Goal: Information Seeking & Learning: Learn about a topic

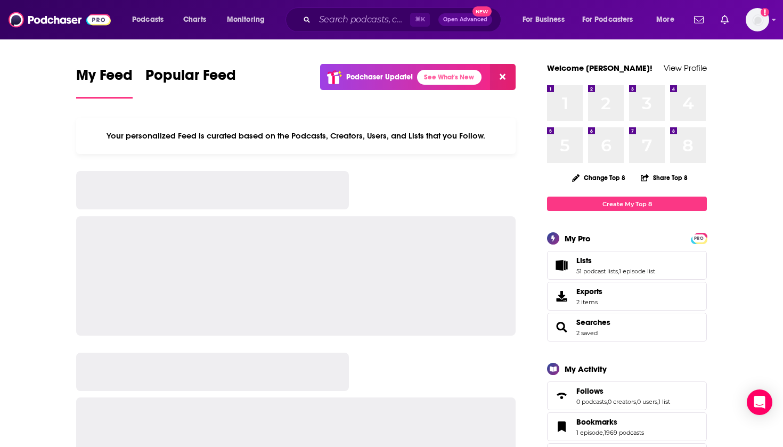
click at [586, 275] on span "Lists 51 podcast lists , 1 episode list" at bounding box center [627, 265] width 160 height 29
click at [586, 271] on link "51 podcast lists" at bounding box center [598, 270] width 42 height 7
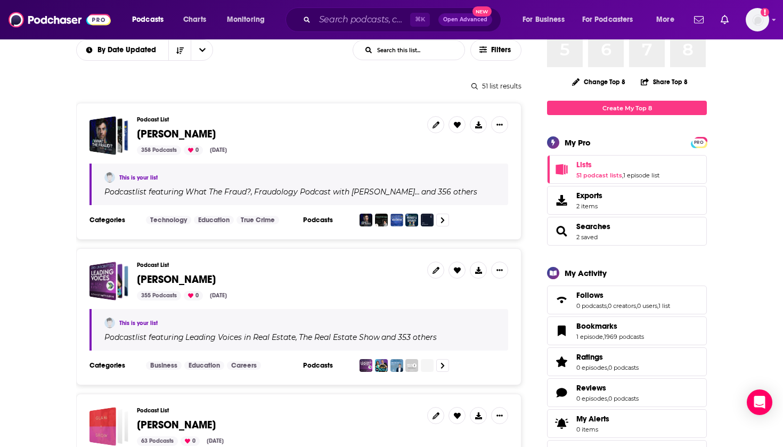
scroll to position [98, 0]
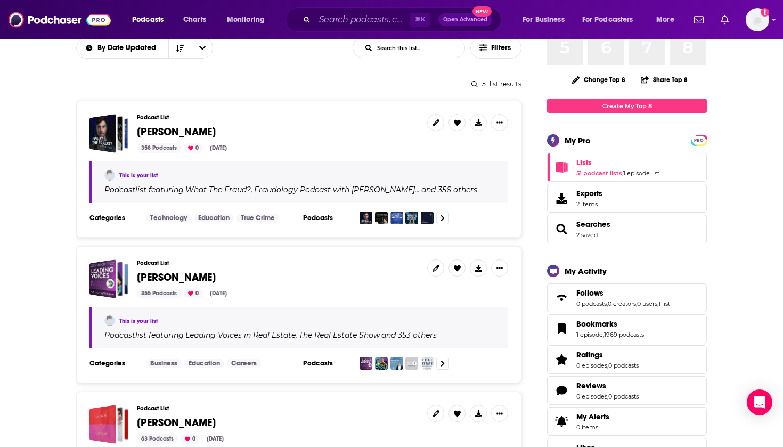
click at [165, 278] on span "[PERSON_NAME]" at bounding box center [176, 277] width 79 height 13
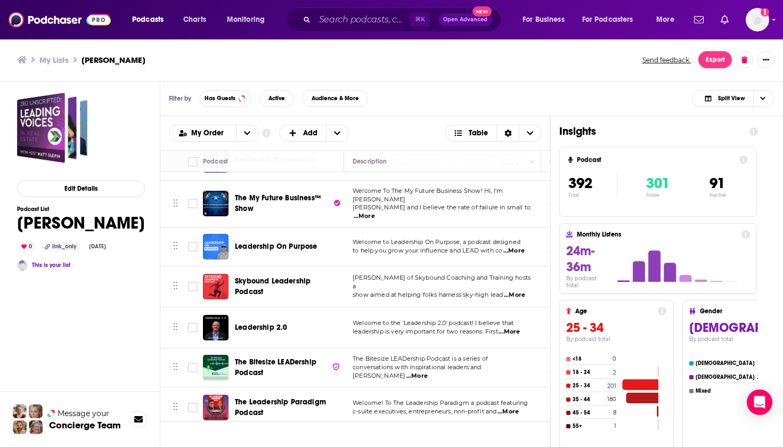
scroll to position [14625, 0]
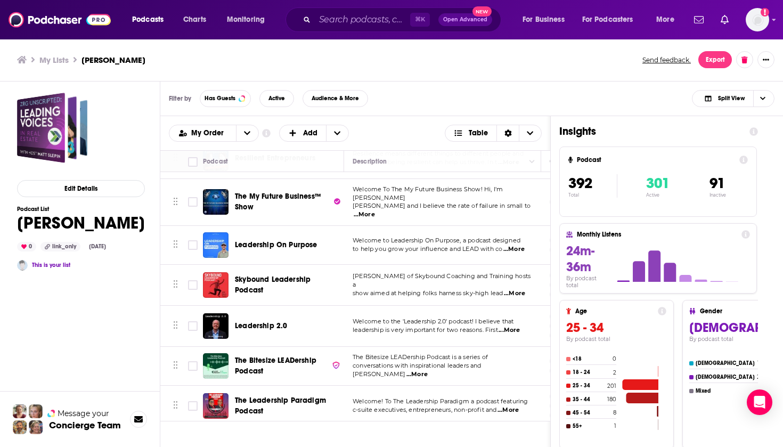
copy div "Farrside of Leadership"
click at [237, 310] on div "Podcasts Charts Monitoring ⌘ K Open Advanced New For Business For Podcasters Mo…" at bounding box center [391, 223] width 783 height 447
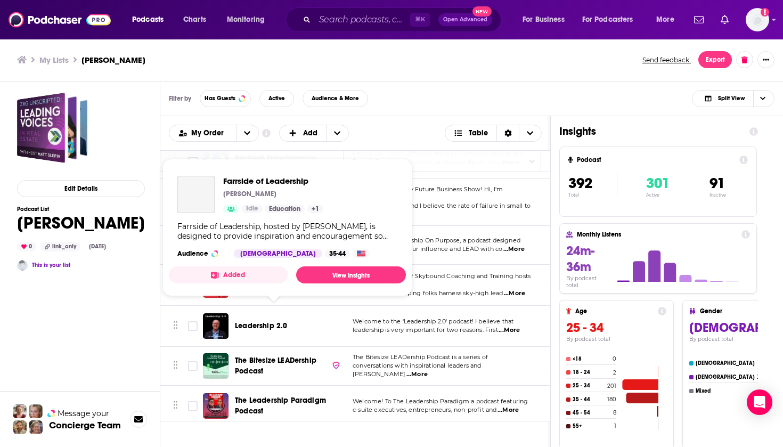
click at [275, 441] on span "Farrside of Leadership" at bounding box center [274, 445] width 79 height 9
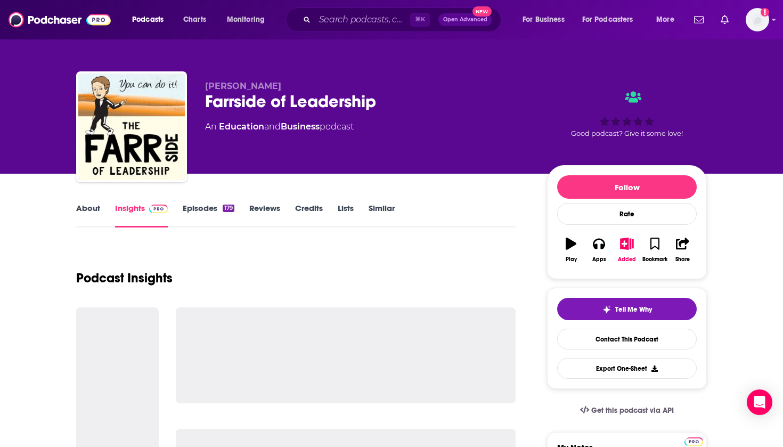
click at [393, 141] on div "Terry Farr Farrside of Leadership An Education and Business podcast" at bounding box center [367, 123] width 325 height 85
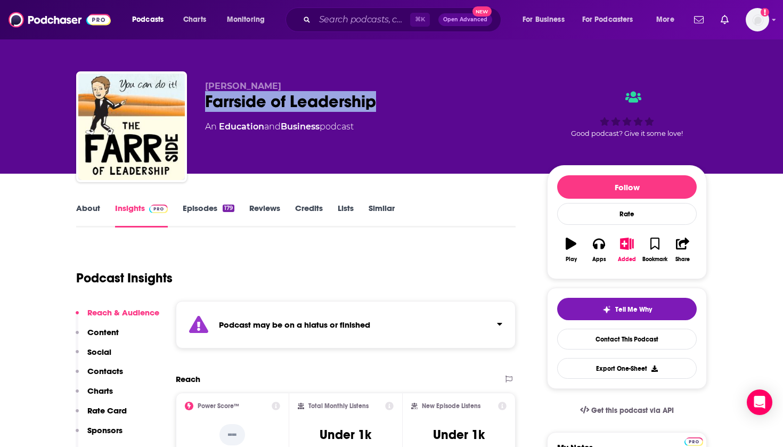
drag, startPoint x: 297, startPoint y: 107, endPoint x: 206, endPoint y: 105, distance: 91.1
click at [206, 105] on div "Farrside of Leadership" at bounding box center [367, 101] width 325 height 21
copy h2 "Farrside of Leadership"
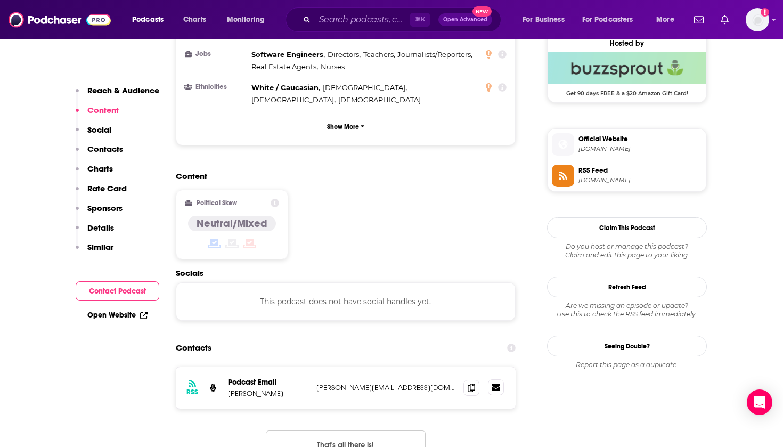
scroll to position [794, 0]
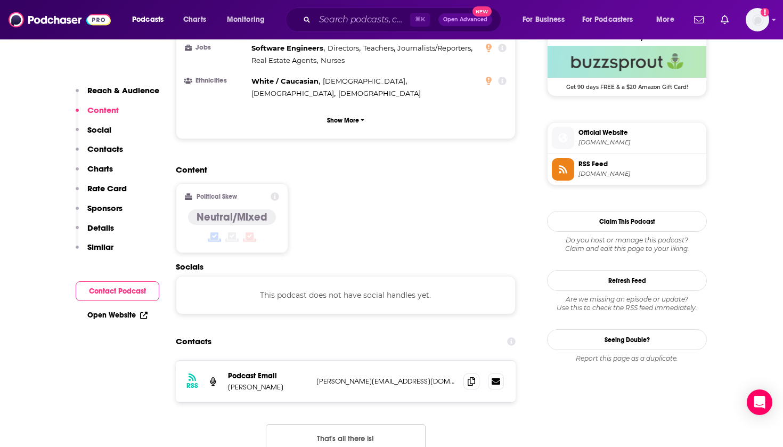
click at [464, 361] on div "RSS Podcast Email Terry Farr terry@terryfarr.com terry@terryfarr.com" at bounding box center [346, 382] width 340 height 42
click at [471, 377] on icon at bounding box center [471, 381] width 7 height 9
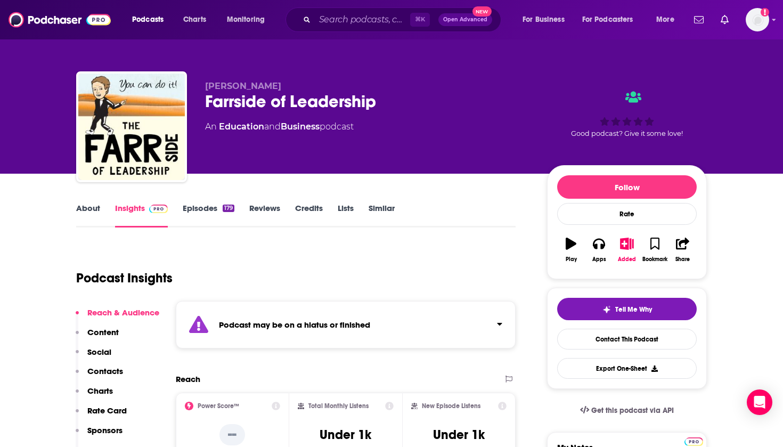
scroll to position [0, 0]
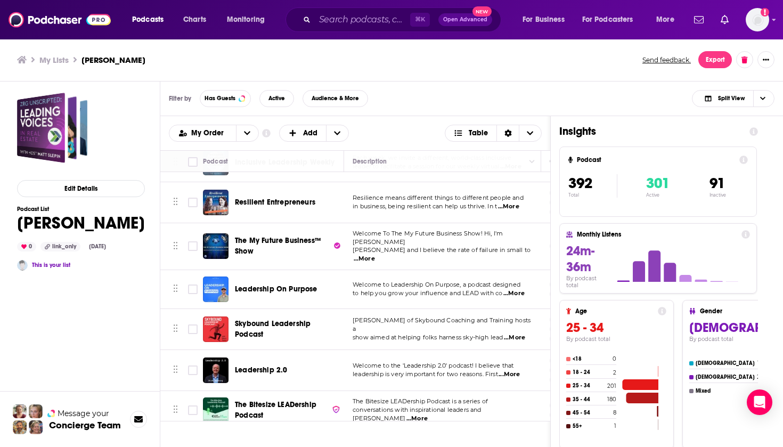
scroll to position [14623, 0]
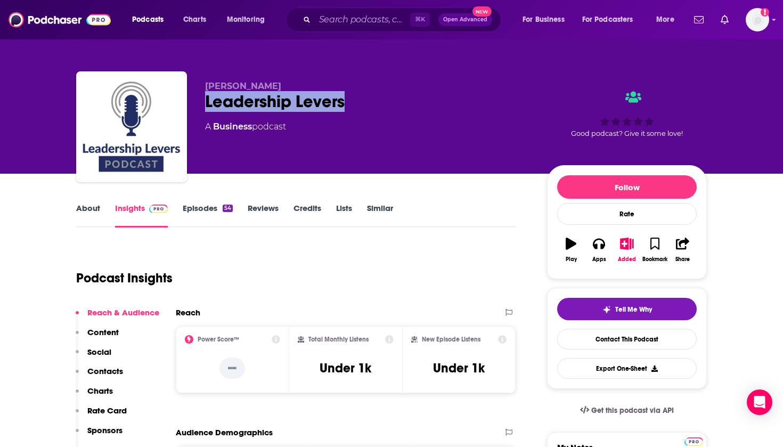
drag, startPoint x: 370, startPoint y: 108, endPoint x: 200, endPoint y: 106, distance: 170.5
click at [200, 106] on div "William Gladhart Leadership Levers A Business podcast Good podcast? Give it som…" at bounding box center [391, 128] width 631 height 115
copy h2 "Leadership Levers"
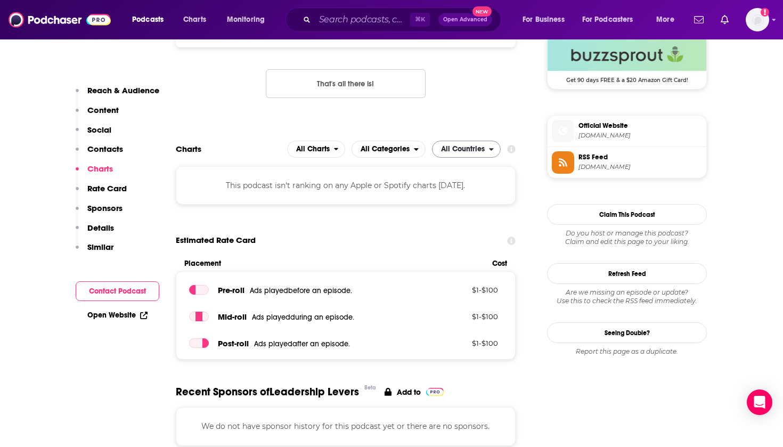
scroll to position [750, 0]
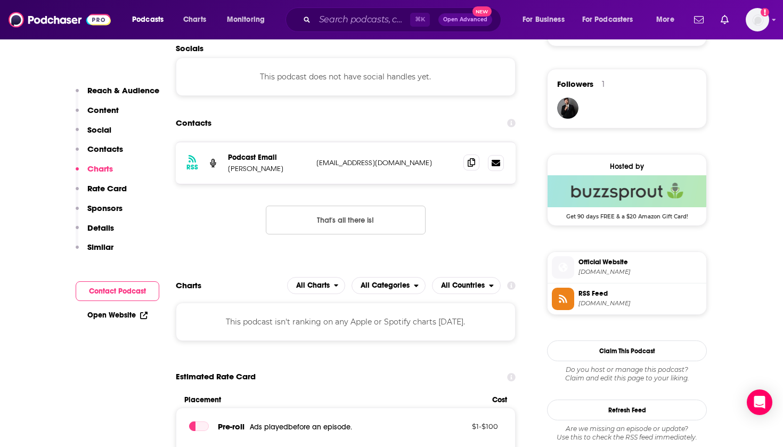
click at [474, 158] on icon at bounding box center [471, 162] width 7 height 9
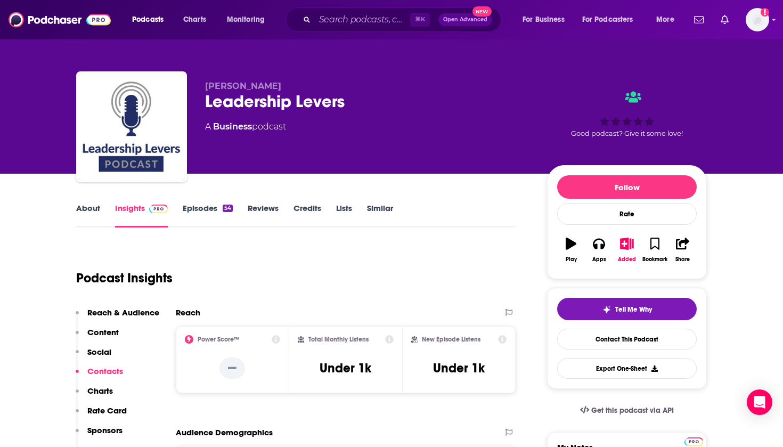
scroll to position [0, 0]
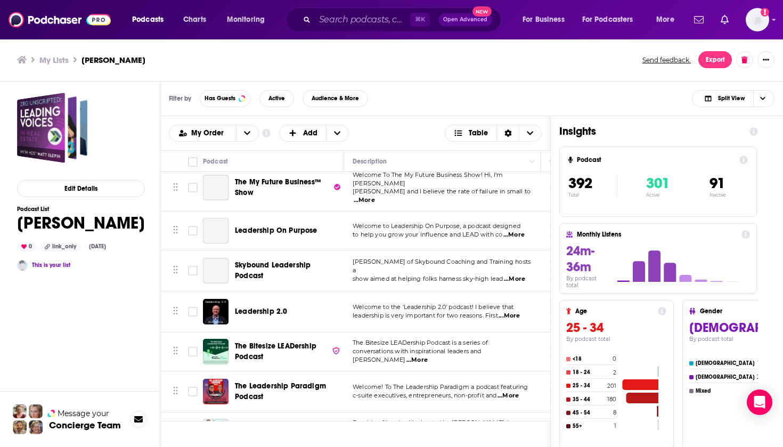
scroll to position [14657, 0]
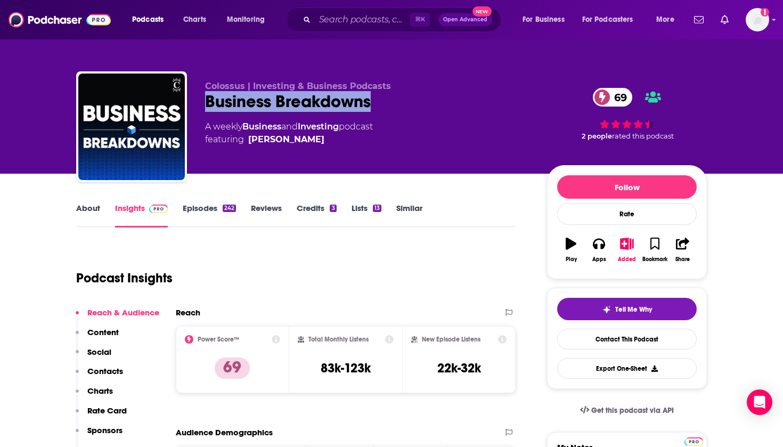
drag, startPoint x: 384, startPoint y: 111, endPoint x: 200, endPoint y: 100, distance: 184.2
click at [200, 100] on div "Colossus | Investing & Business Podcasts Business Breakdowns 69 A weekly Busine…" at bounding box center [391, 128] width 631 height 115
copy h2 "Business Breakdowns"
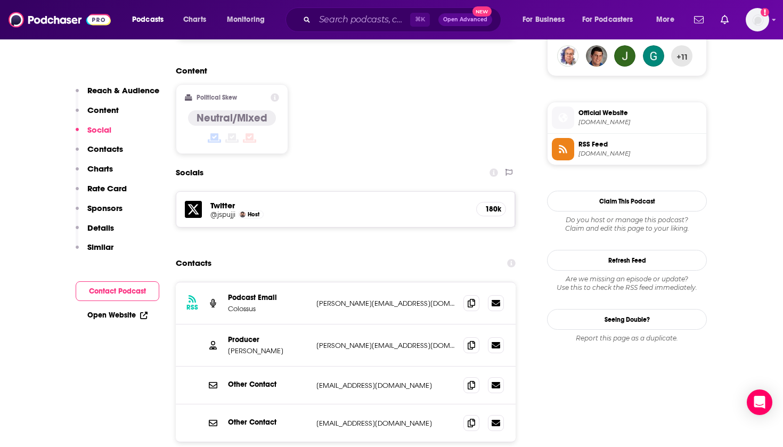
scroll to position [809, 0]
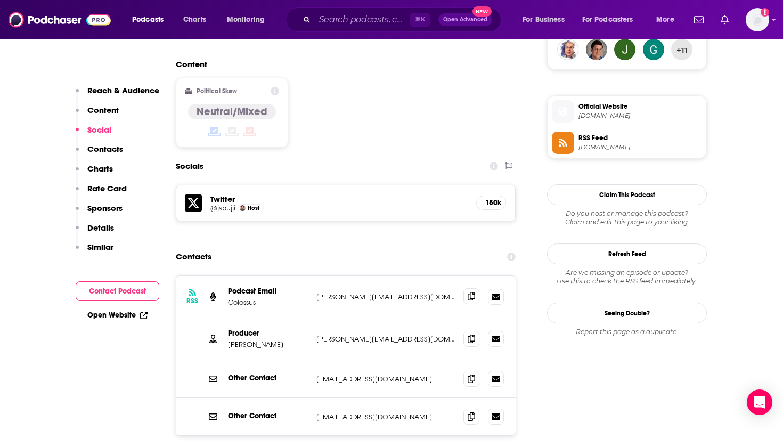
click at [471, 292] on icon at bounding box center [471, 296] width 7 height 9
click at [469, 334] on icon at bounding box center [471, 338] width 7 height 9
click at [473, 374] on icon at bounding box center [471, 378] width 7 height 9
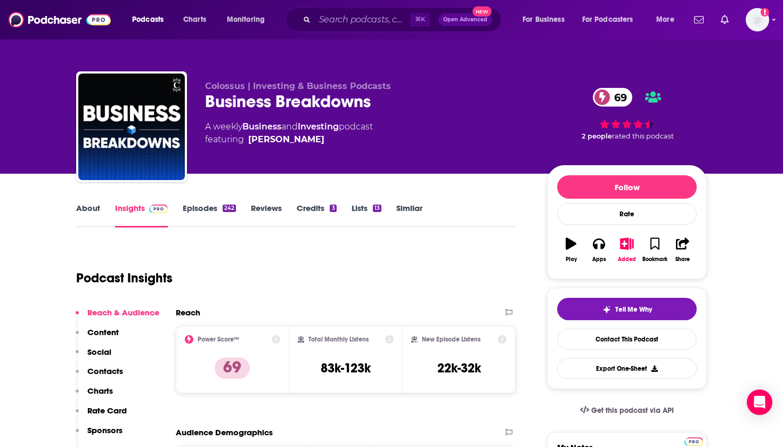
scroll to position [0, 0]
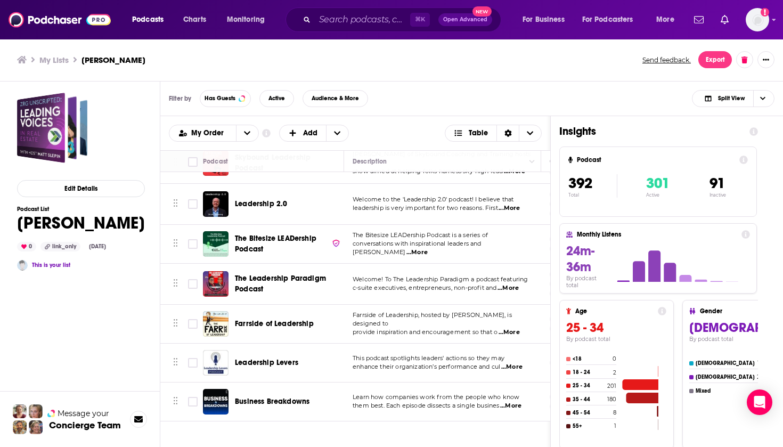
scroll to position [14760, 0]
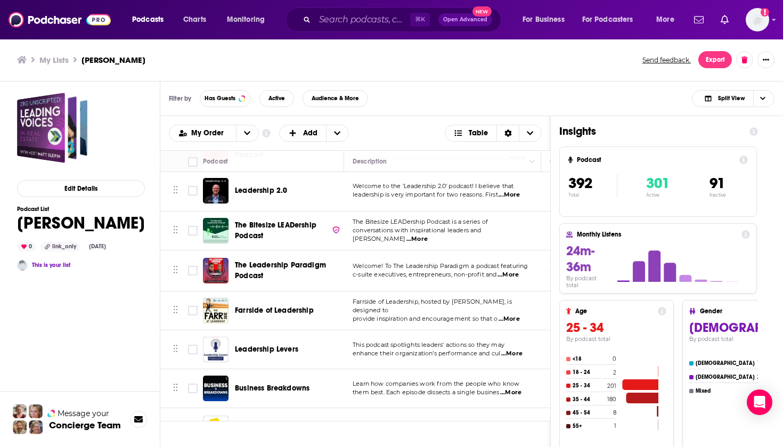
click at [263, 291] on div "Podcasts Charts Monitoring ⌘ K Open Advanced New For Business For Podcasters Mo…" at bounding box center [391, 223] width 783 height 447
click at [259, 424] on span "The Business Of" at bounding box center [262, 428] width 54 height 9
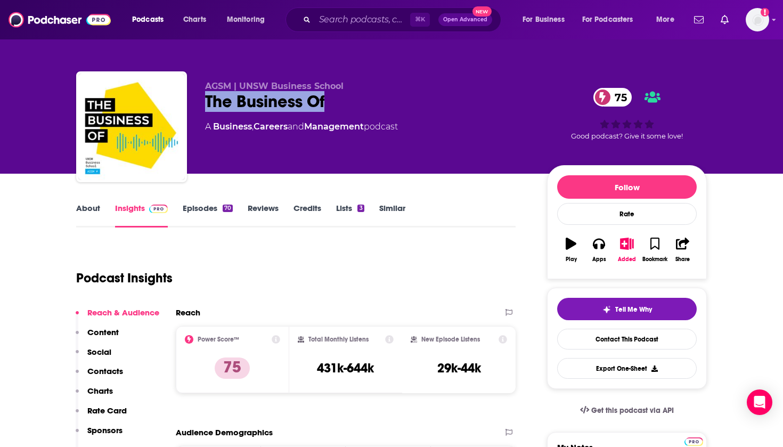
drag, startPoint x: 286, startPoint y: 99, endPoint x: 208, endPoint y: 99, distance: 77.8
click at [208, 99] on div "The Business Of 75" at bounding box center [367, 101] width 325 height 21
copy h2 "The Business Of"
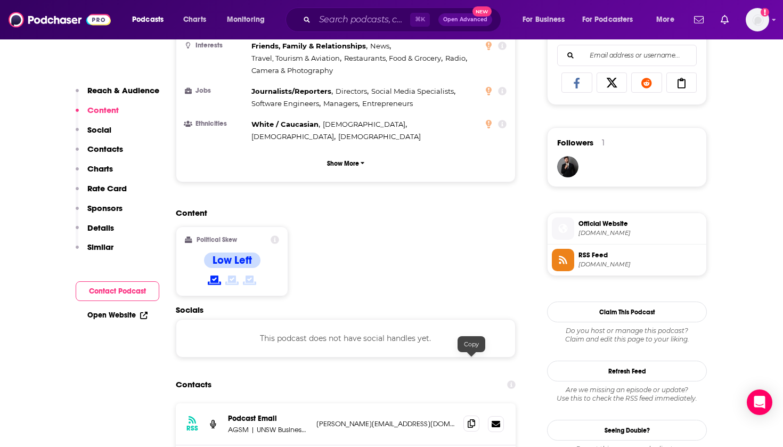
click at [472, 419] on icon at bounding box center [471, 423] width 7 height 9
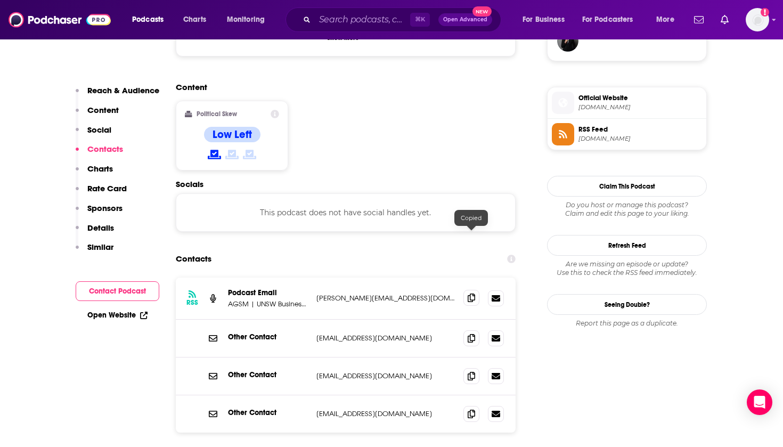
scroll to position [819, 0]
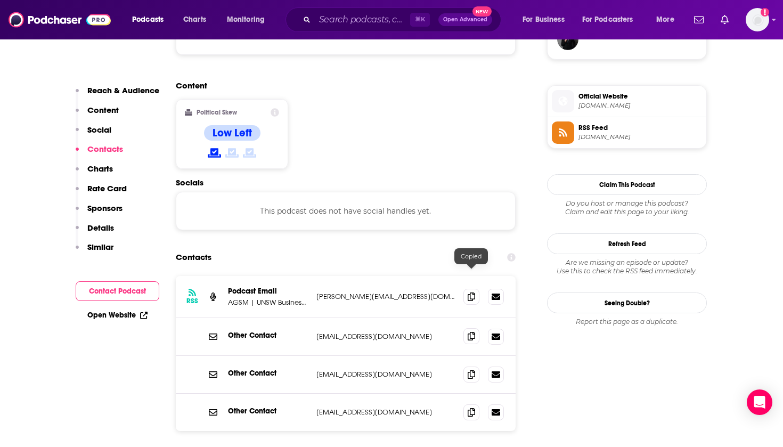
click at [472, 332] on icon at bounding box center [471, 336] width 7 height 9
click at [469, 370] on icon at bounding box center [471, 374] width 7 height 9
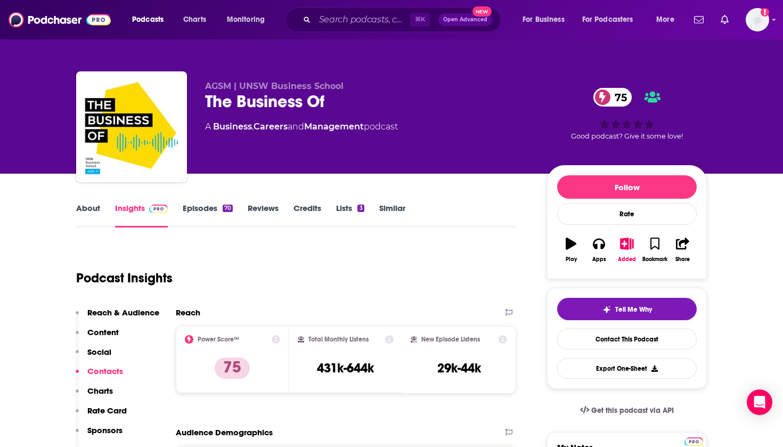
scroll to position [0, 0]
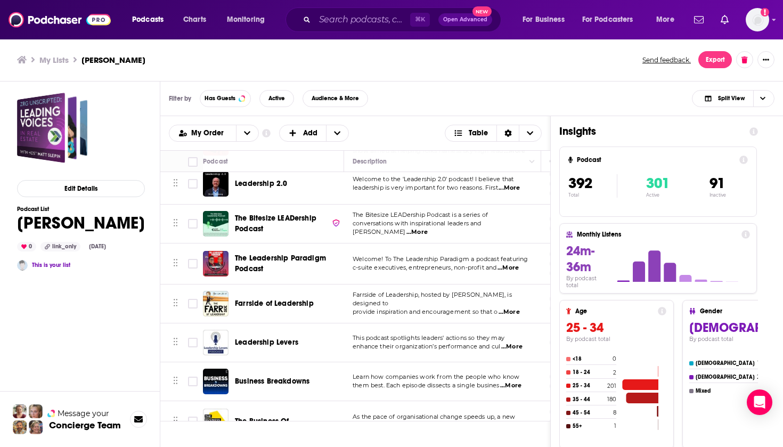
scroll to position [14769, 0]
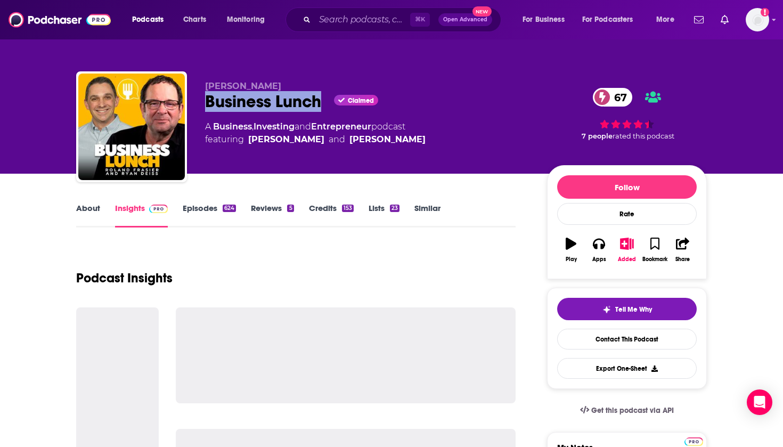
drag, startPoint x: 327, startPoint y: 99, endPoint x: 206, endPoint y: 99, distance: 120.9
click at [206, 99] on div "Business Lunch Claimed 67" at bounding box center [367, 101] width 325 height 21
copy h2 "Business Lunch"
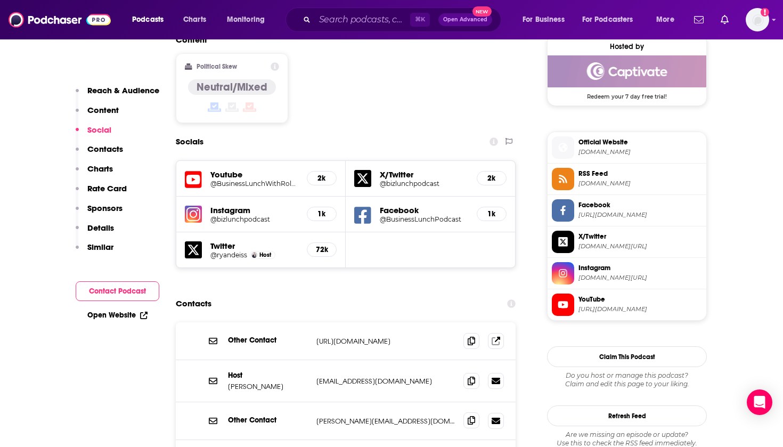
scroll to position [876, 0]
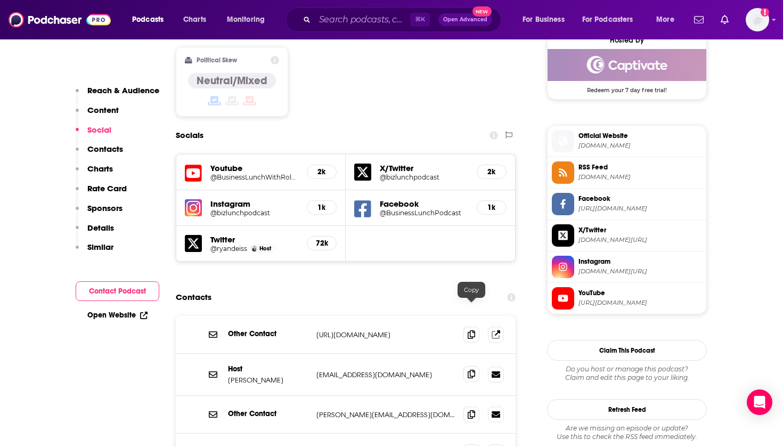
click at [474, 366] on span at bounding box center [472, 374] width 16 height 16
click at [468, 410] on icon at bounding box center [471, 414] width 7 height 9
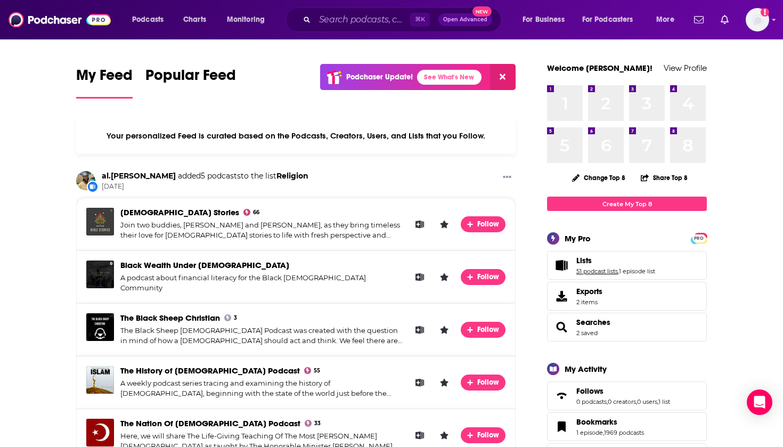
click at [580, 274] on link "51 podcast lists" at bounding box center [598, 270] width 42 height 7
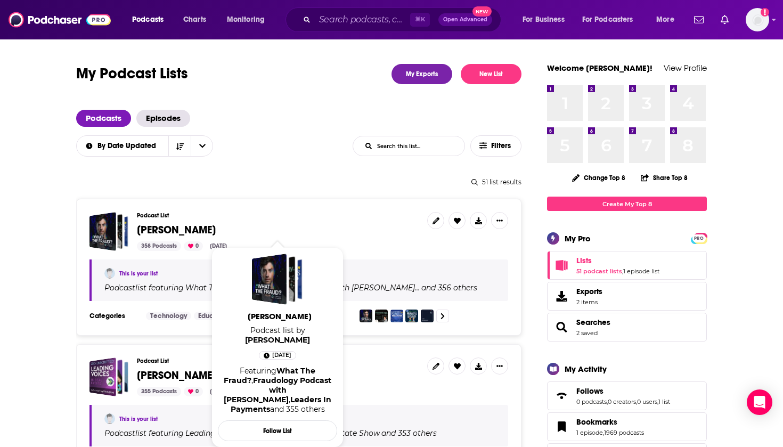
click at [190, 228] on span "[PERSON_NAME]" at bounding box center [176, 229] width 79 height 13
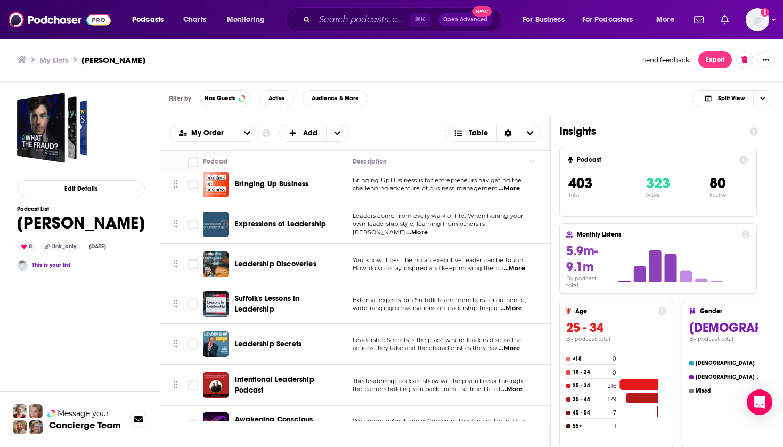
scroll to position [14028, 0]
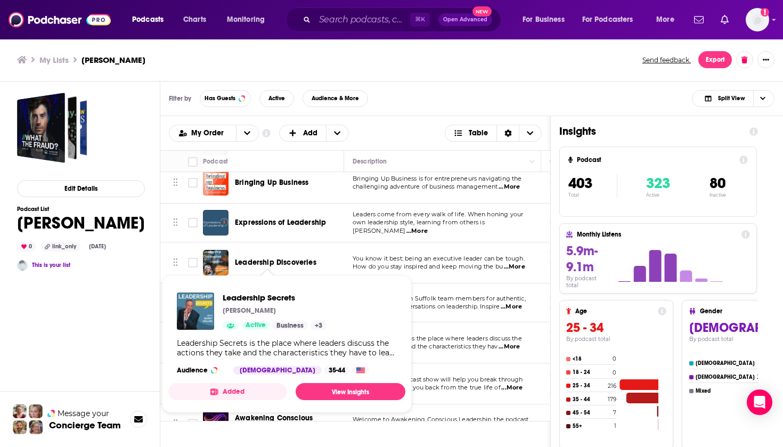
click at [253, 288] on div "Leadership Secrets Barry Moline Active Business + 3 Leadership Secrets is the p…" at bounding box center [286, 333] width 237 height 99
click at [403, 100] on div "Filter by Has Guests Active Audience & More Split View" at bounding box center [471, 99] width 623 height 35
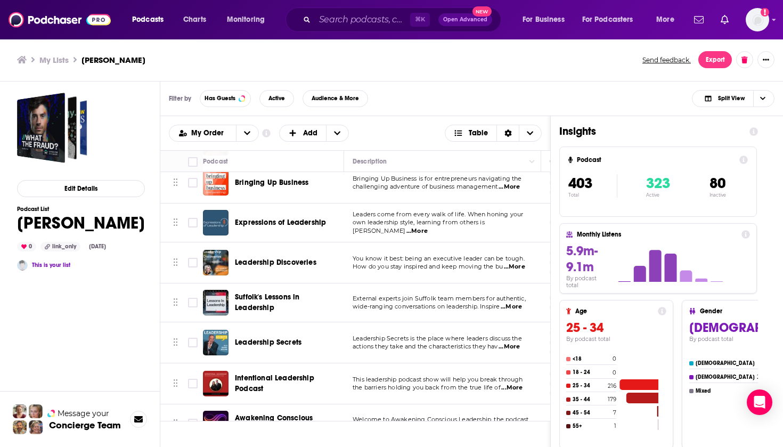
click at [279, 338] on span "Leadership Secrets" at bounding box center [268, 342] width 67 height 9
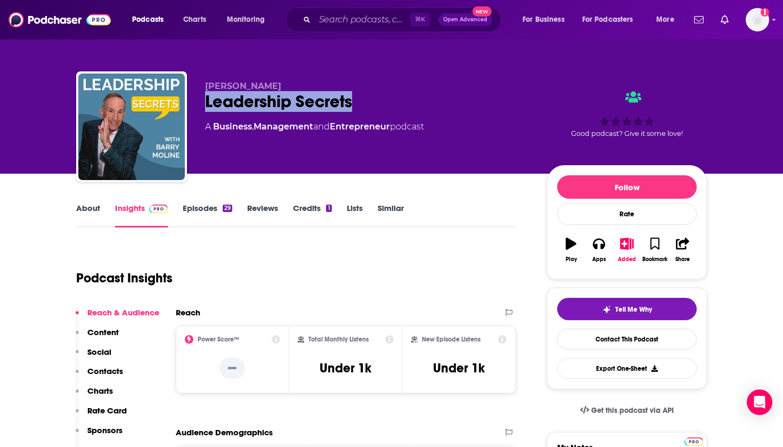
drag, startPoint x: 360, startPoint y: 108, endPoint x: 205, endPoint y: 104, distance: 155.1
click at [205, 104] on div "Barry Moline Leadership Secrets A Business , Management and Entrepreneur podcas…" at bounding box center [391, 128] width 631 height 115
copy h2 "Leadership Secrets"
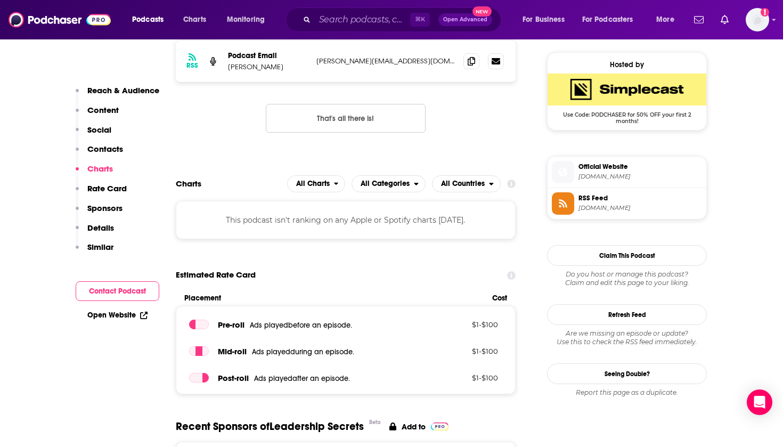
scroll to position [864, 0]
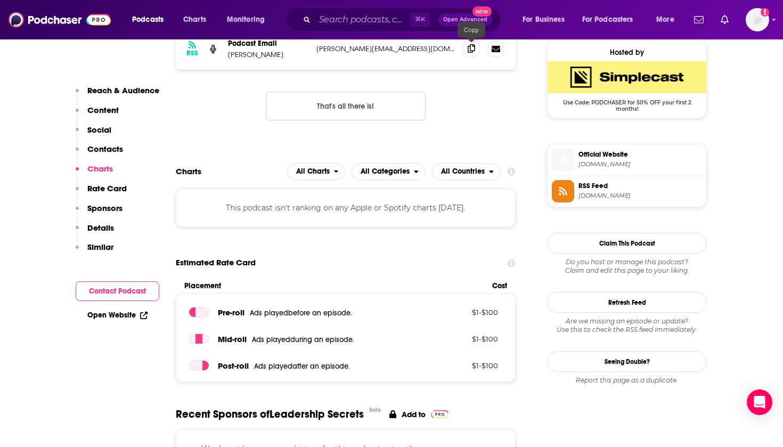
click at [471, 48] on icon at bounding box center [471, 48] width 7 height 9
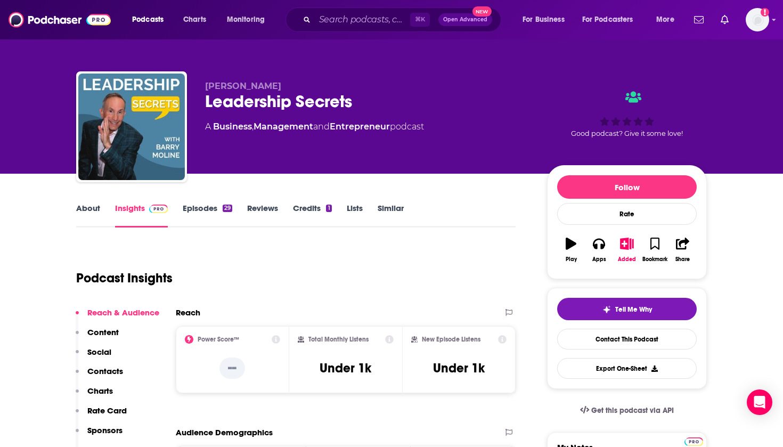
scroll to position [0, 0]
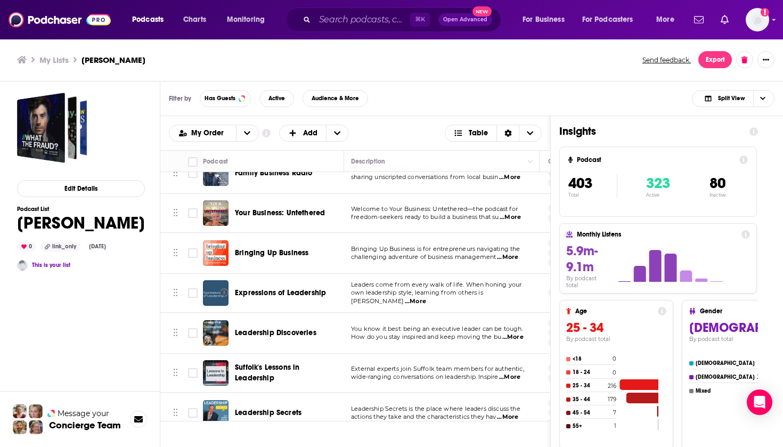
scroll to position [13966, 2]
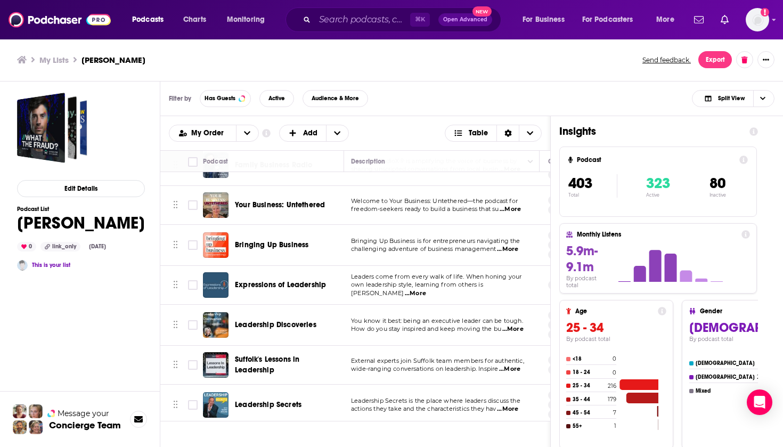
click at [272, 400] on span "Leadership Secrets" at bounding box center [268, 404] width 67 height 9
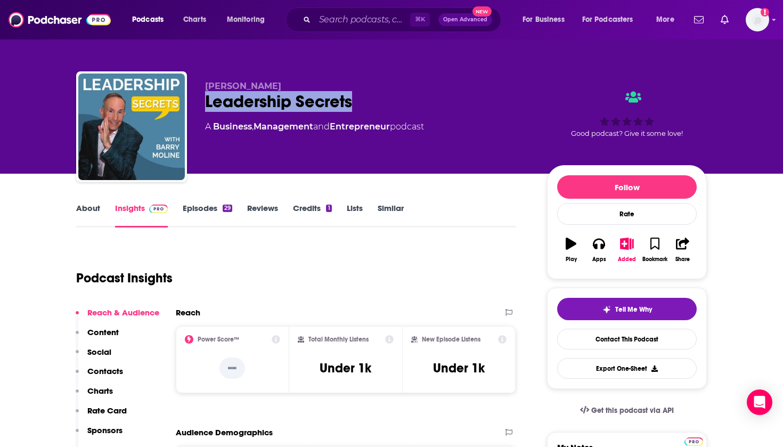
drag, startPoint x: 362, startPoint y: 101, endPoint x: 203, endPoint y: 103, distance: 159.3
click at [203, 103] on div "Barry Moline Leadership Secrets A Business , Management and Entrepreneur podcas…" at bounding box center [391, 128] width 631 height 115
copy h2 "Leadership Secrets"
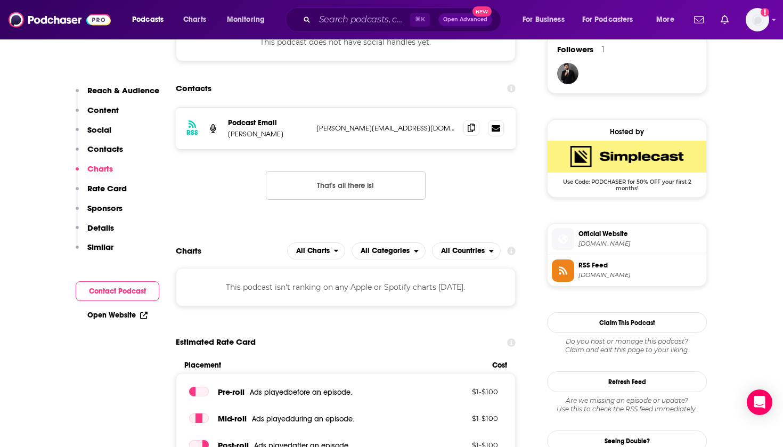
scroll to position [774, 0]
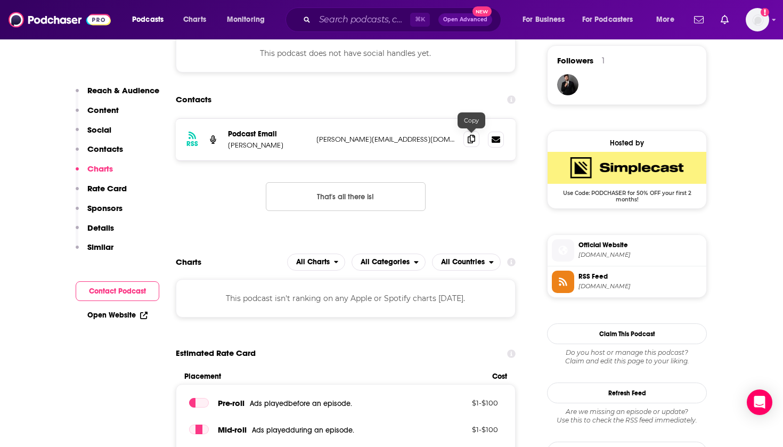
click at [470, 136] on icon at bounding box center [471, 139] width 7 height 9
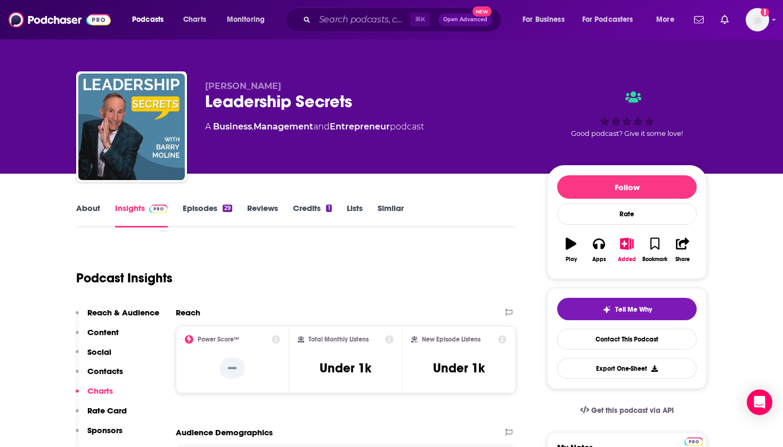
scroll to position [0, 0]
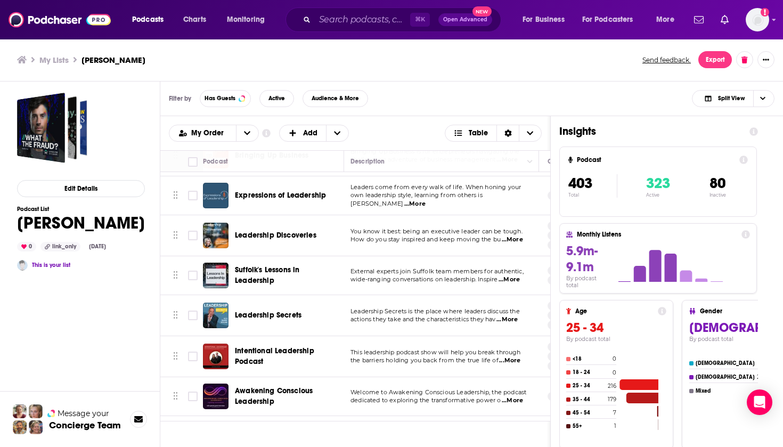
scroll to position [14056, 2]
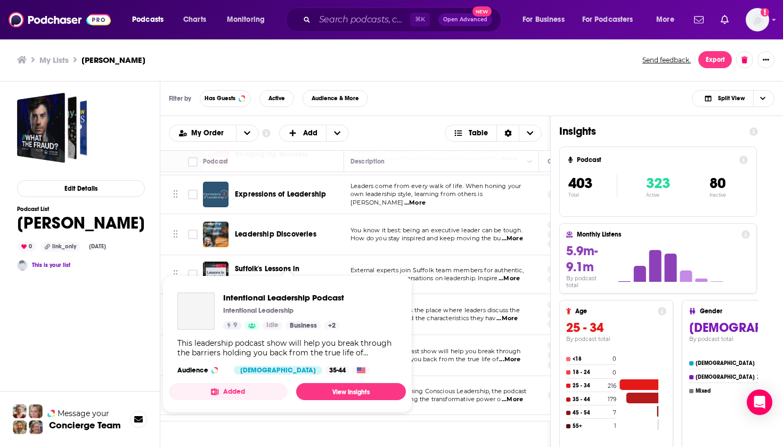
click at [283, 295] on span "Intentional Leadership Podcast" at bounding box center [283, 298] width 121 height 10
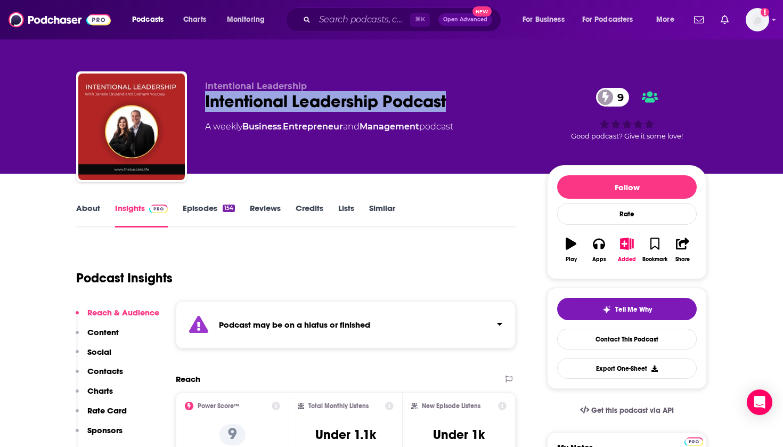
drag, startPoint x: 464, startPoint y: 109, endPoint x: 200, endPoint y: 101, distance: 263.3
click at [200, 101] on div "Intentional Leadership Intentional Leadership Podcast 9 A weekly Business , Ent…" at bounding box center [391, 128] width 631 height 115
copy h2 "Intentional Leadership Podcast"
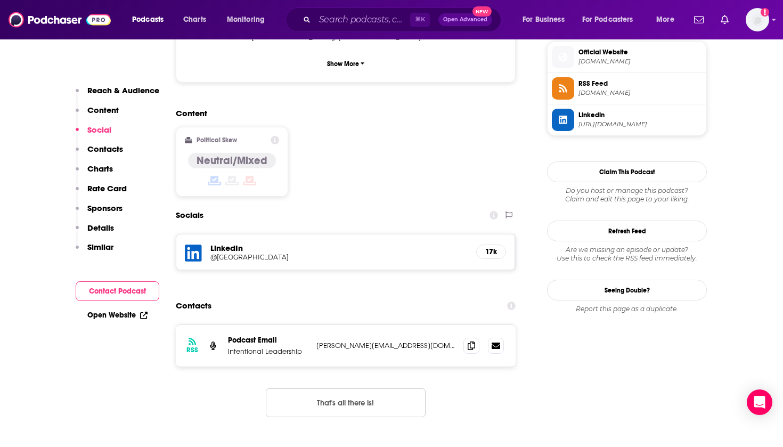
scroll to position [876, 0]
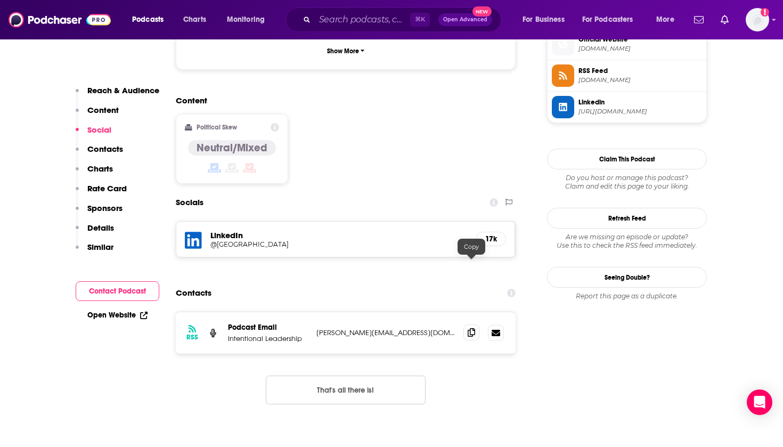
click at [472, 328] on icon at bounding box center [471, 332] width 7 height 9
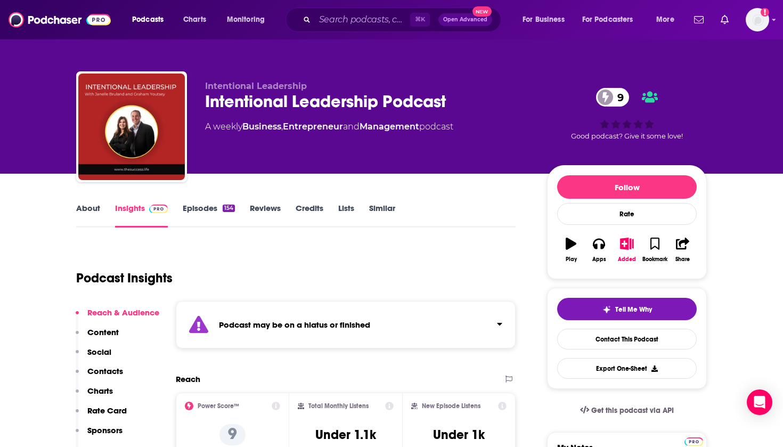
scroll to position [0, 0]
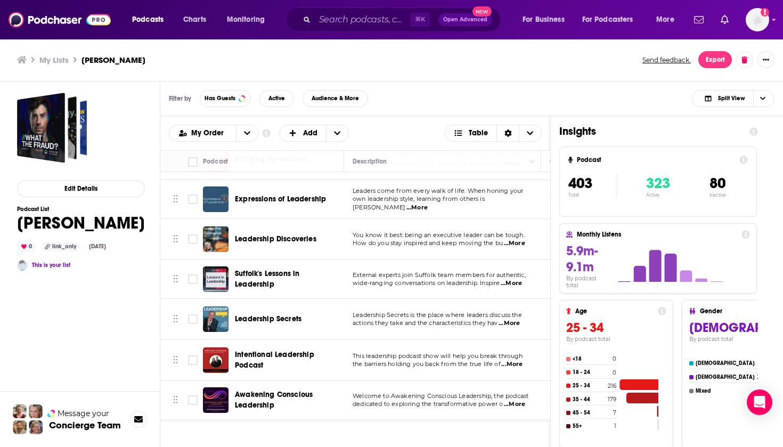
scroll to position [14052, 0]
click at [248, 389] on span "Awakening Conscious Leadership" at bounding box center [274, 399] width 78 height 20
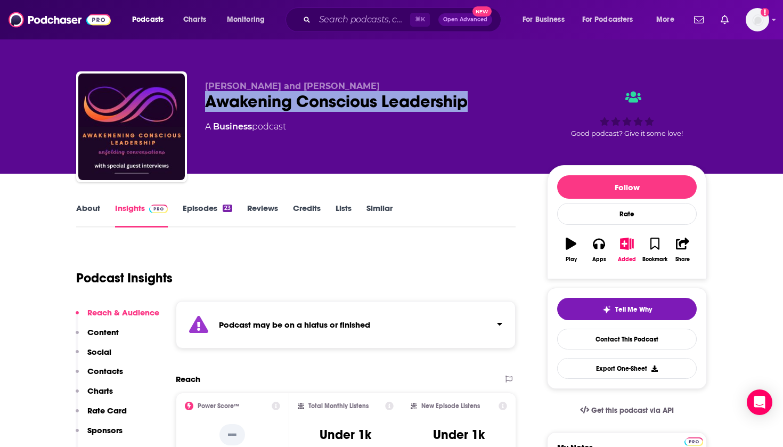
drag, startPoint x: 488, startPoint y: 111, endPoint x: 205, endPoint y: 99, distance: 283.2
click at [196, 104] on div "Johnny Hammond and Emily Walker Awakening Conscious Leadership A Business podca…" at bounding box center [391, 128] width 631 height 115
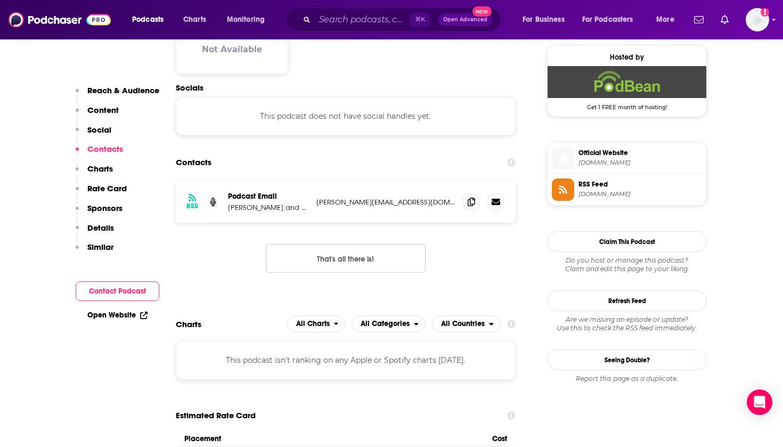
scroll to position [776, 0]
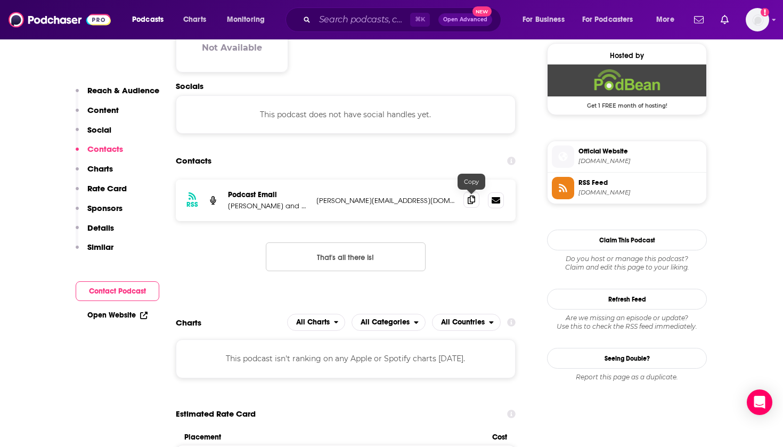
click at [474, 200] on icon at bounding box center [471, 200] width 7 height 9
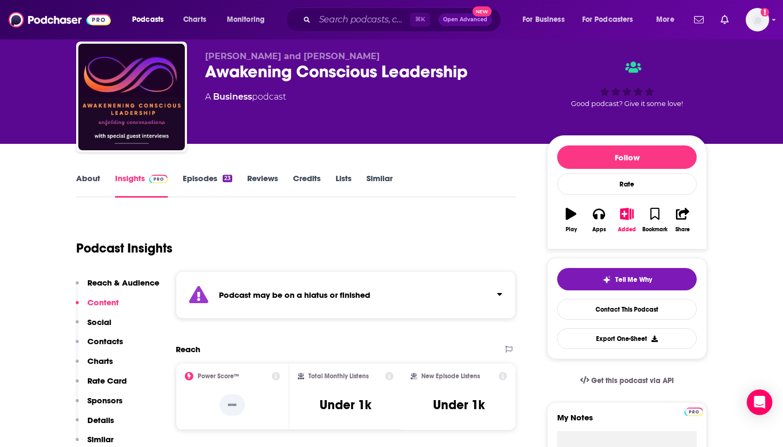
scroll to position [28, 0]
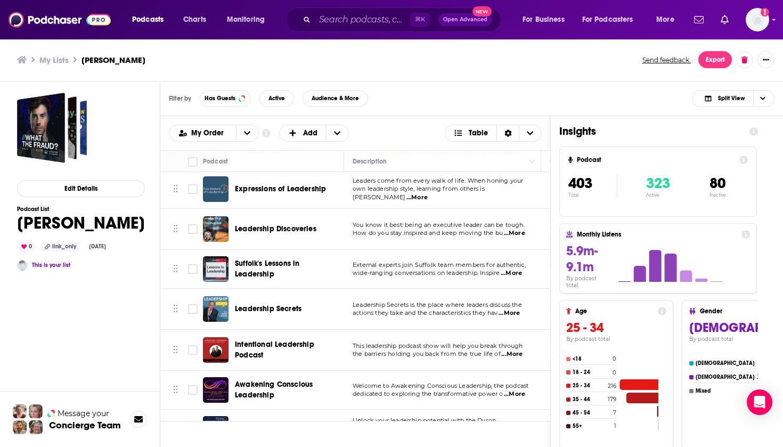
scroll to position [14061, 0]
click at [287, 424] on span "Dyson Leadership Podcast" at bounding box center [281, 428] width 93 height 9
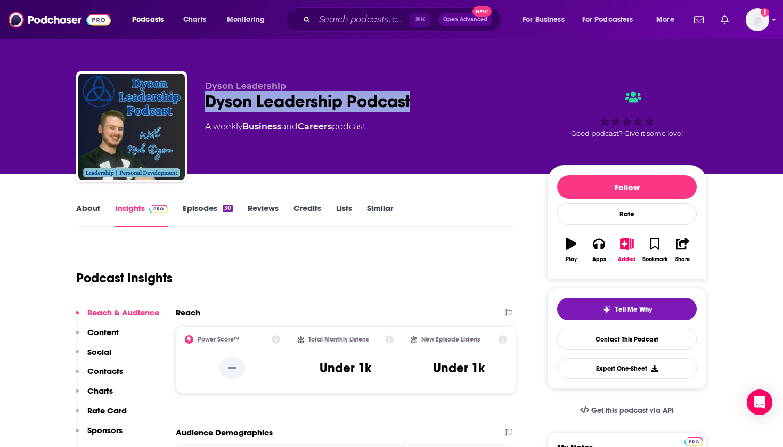
drag, startPoint x: 421, startPoint y: 107, endPoint x: 206, endPoint y: 101, distance: 215.3
click at [206, 101] on div "Dyson Leadership Podcast" at bounding box center [367, 101] width 325 height 21
copy h2 "Dyson Leadership Podcast"
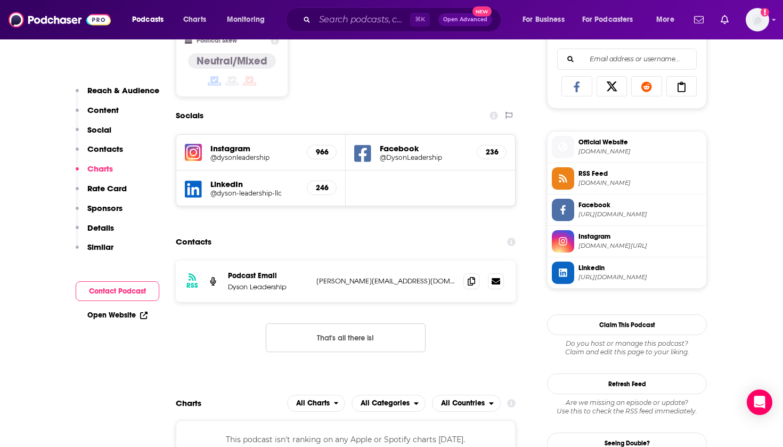
scroll to position [891, 0]
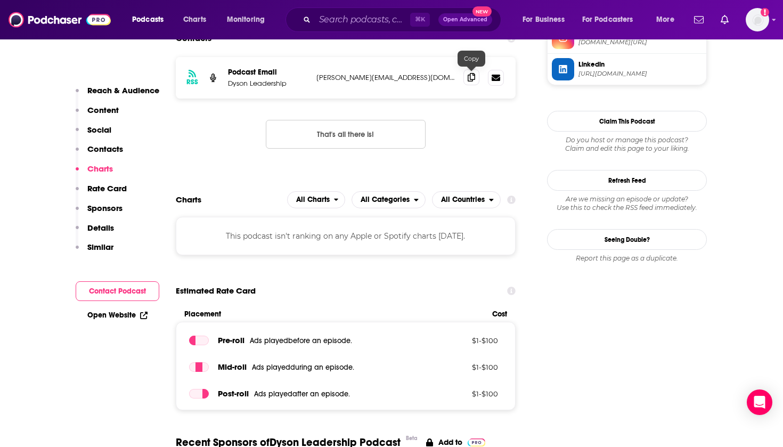
click at [473, 84] on span at bounding box center [472, 77] width 16 height 16
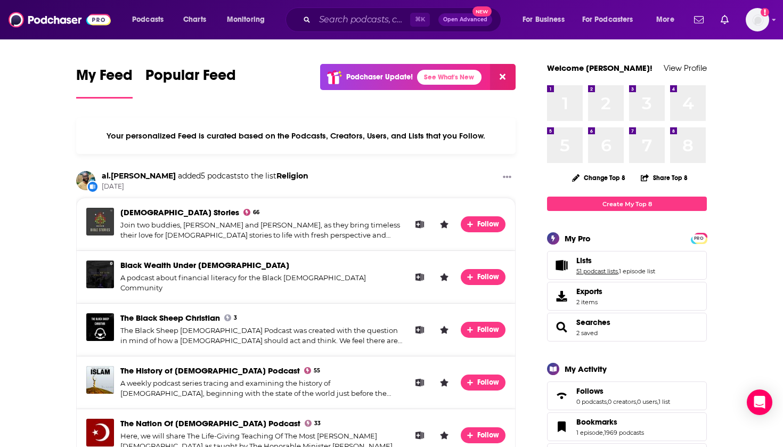
click at [590, 272] on link "51 podcast lists" at bounding box center [598, 270] width 42 height 7
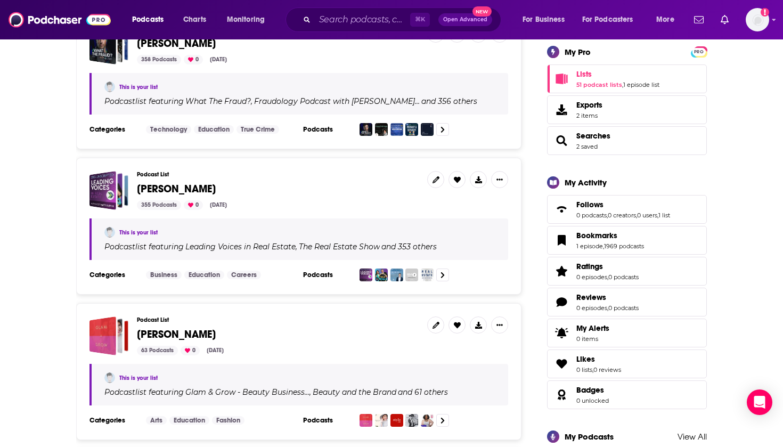
scroll to position [189, 0]
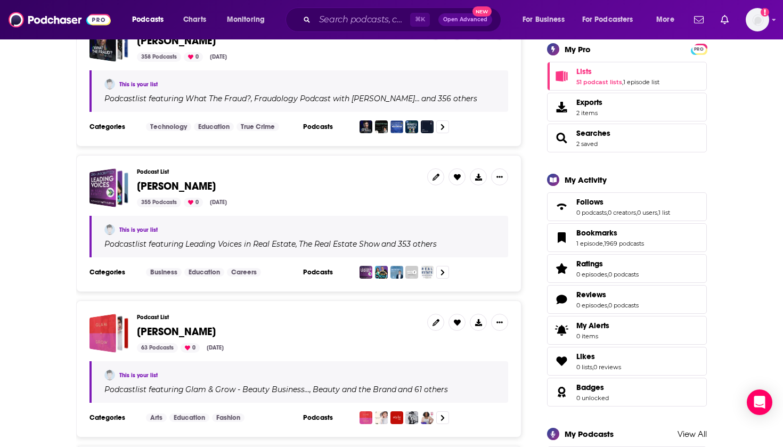
click at [178, 324] on div "Podcast List [PERSON_NAME] 63 Podcasts 0 [DATE]" at bounding box center [278, 333] width 282 height 39
click at [178, 327] on span "[PERSON_NAME]" at bounding box center [176, 331] width 79 height 13
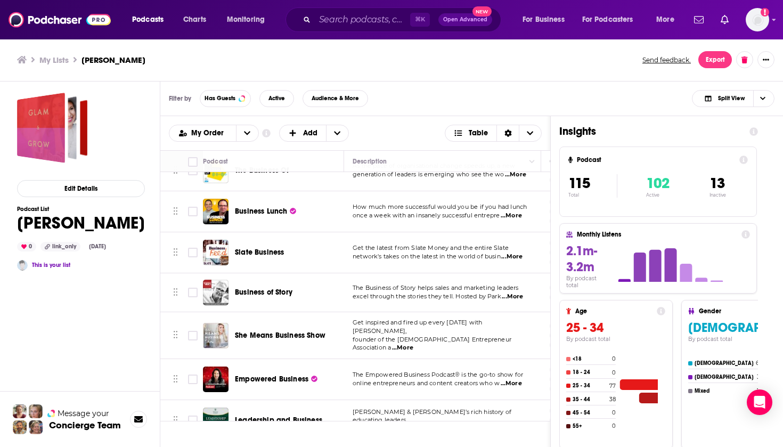
scroll to position [3041, 0]
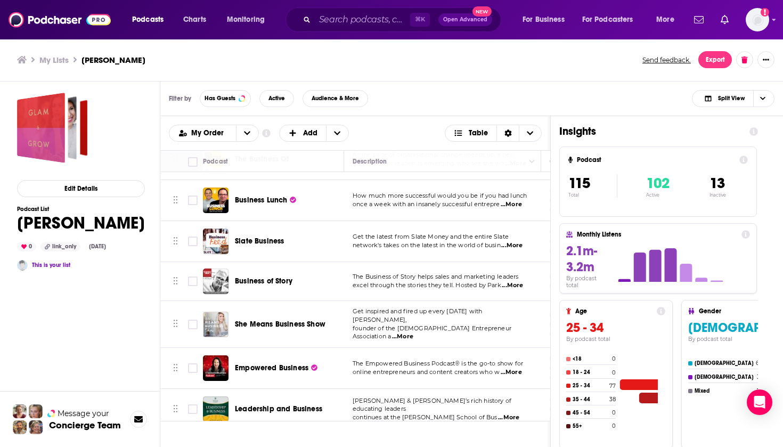
click at [293, 404] on span "Leadership and Business" at bounding box center [278, 408] width 87 height 9
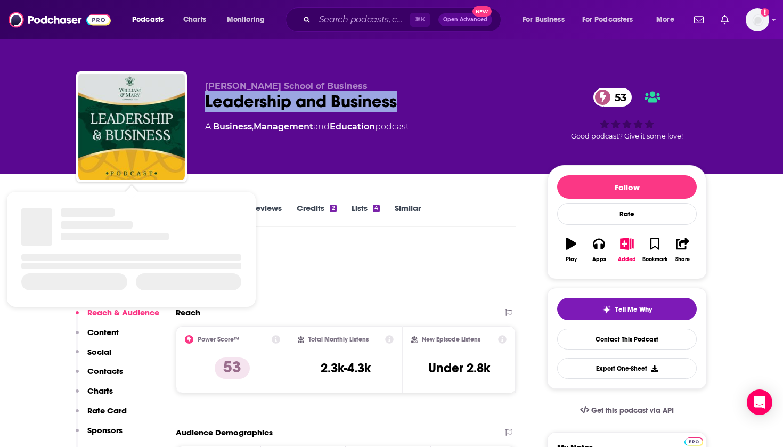
drag, startPoint x: 408, startPoint y: 105, endPoint x: 201, endPoint y: 100, distance: 206.3
click at [201, 100] on div "[PERSON_NAME] School of Business Leadership and Business 53 A Business , Manage…" at bounding box center [391, 128] width 631 height 115
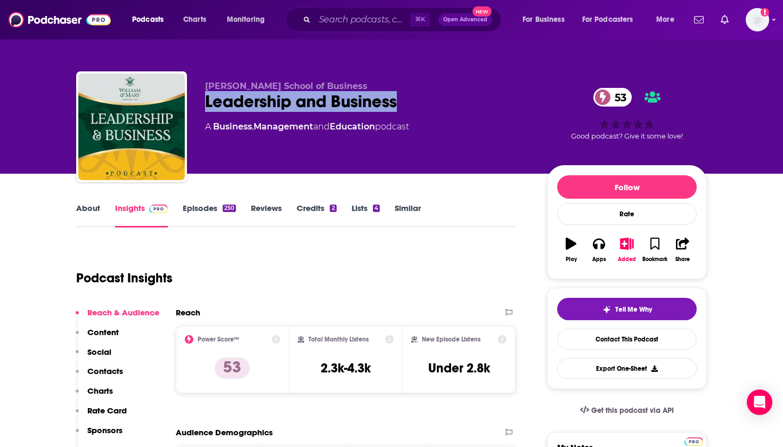
copy h2 "Leadership and Business"
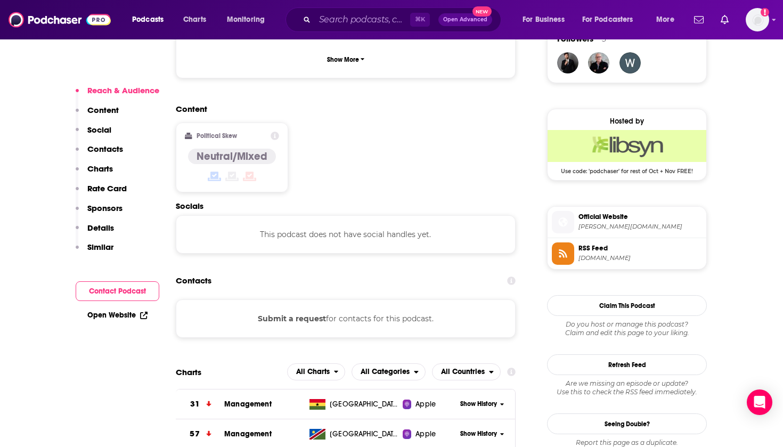
scroll to position [800, 0]
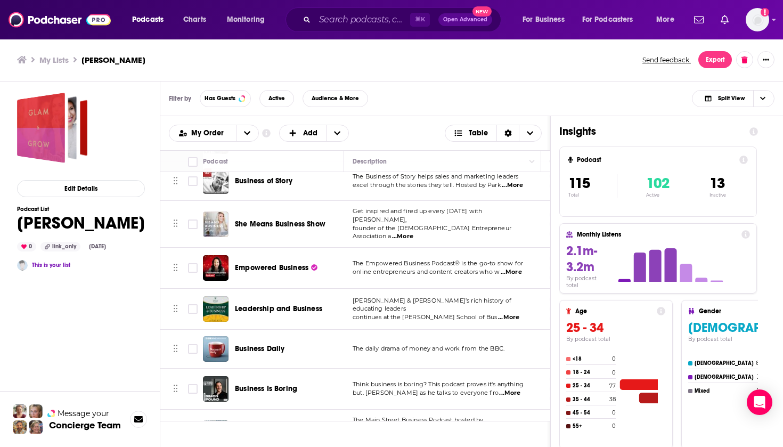
scroll to position [3136, 0]
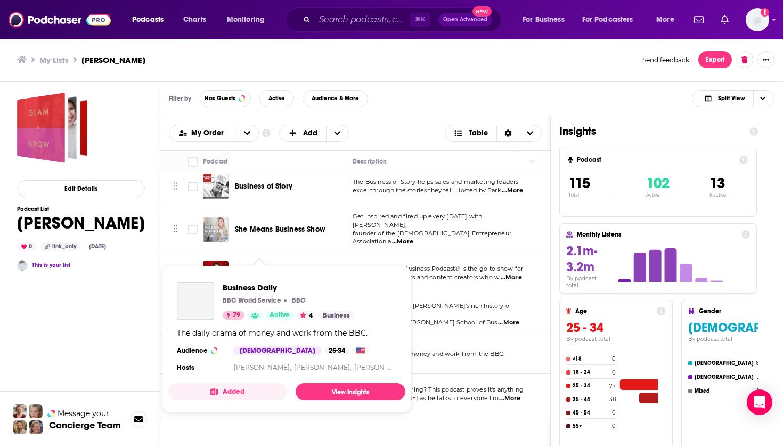
click at [269, 307] on div "Business Daily BBC World Service BBC 79 Active 4 Business" at bounding box center [289, 300] width 132 height 37
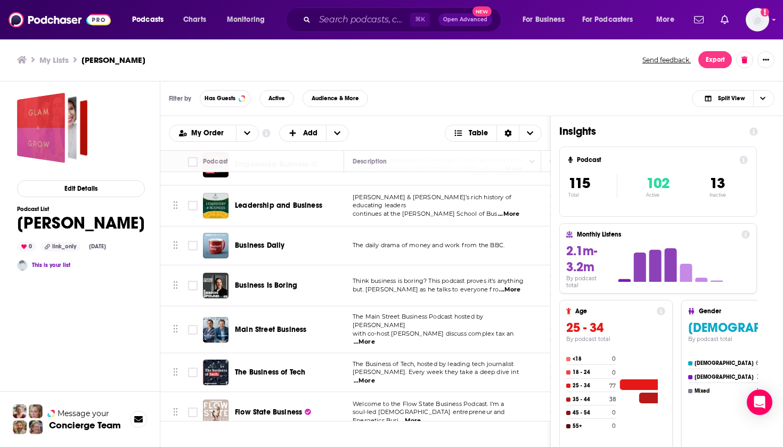
scroll to position [3257, 0]
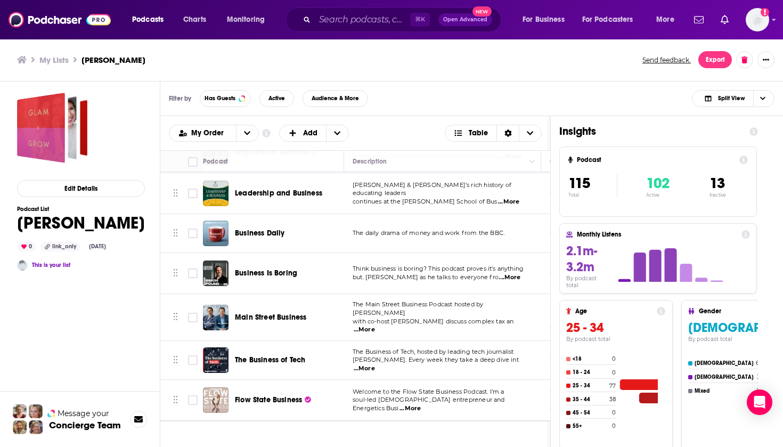
click at [285, 269] on span "Business Is Boring" at bounding box center [266, 273] width 62 height 9
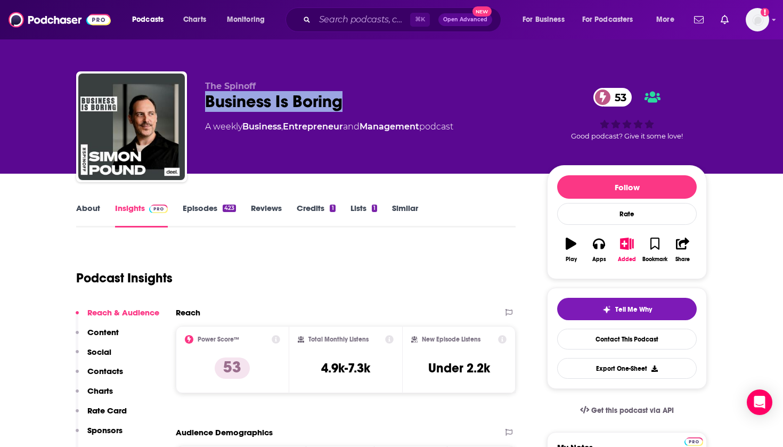
drag, startPoint x: 360, startPoint y: 95, endPoint x: 205, endPoint y: 100, distance: 154.6
click at [205, 100] on div "Business Is Boring 53" at bounding box center [367, 101] width 325 height 21
copy h2 "Business Is Boring"
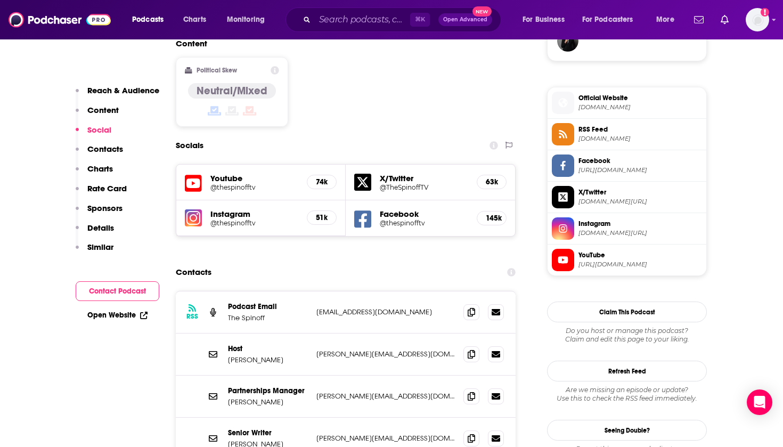
scroll to position [834, 0]
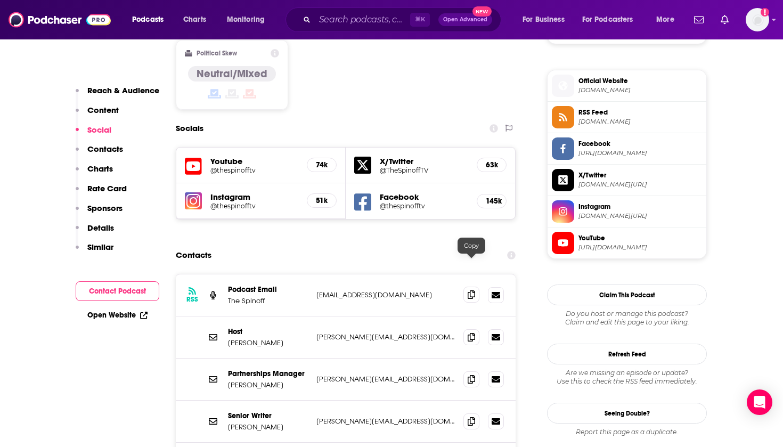
click at [475, 290] on icon at bounding box center [471, 294] width 7 height 9
click at [472, 332] on icon at bounding box center [471, 336] width 7 height 9
click at [475, 375] on icon at bounding box center [471, 379] width 7 height 9
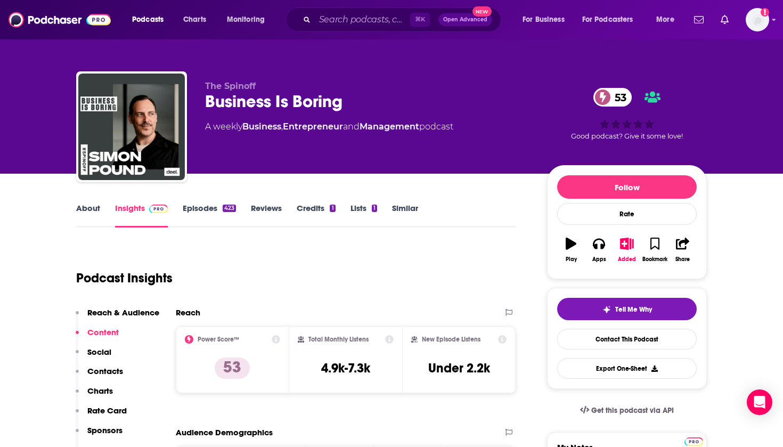
scroll to position [0, 0]
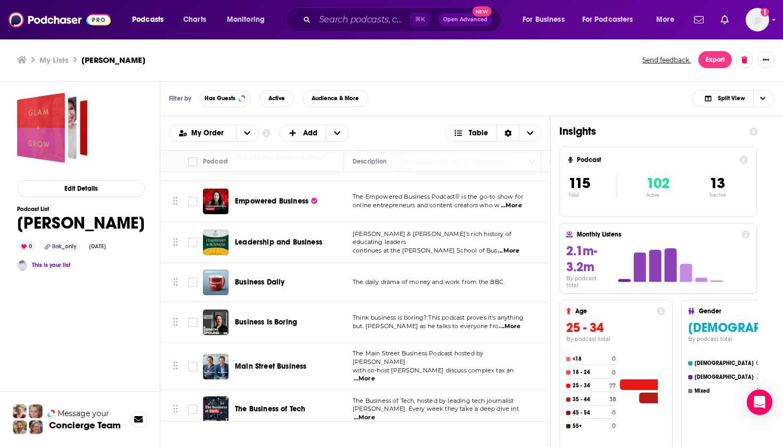
scroll to position [3206, 0]
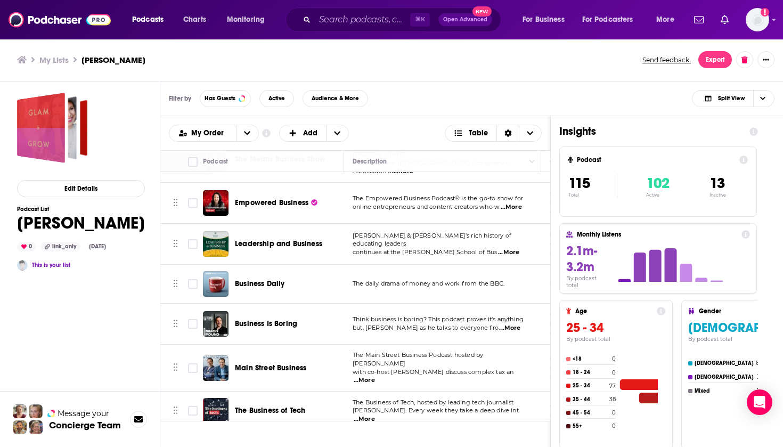
click at [273, 318] on div "Podcasts Charts Monitoring ⌘ K Open Advanced New For Business For Podcasters Mo…" at bounding box center [391, 223] width 783 height 447
click at [286, 363] on span "Main Street Business" at bounding box center [270, 368] width 71 height 11
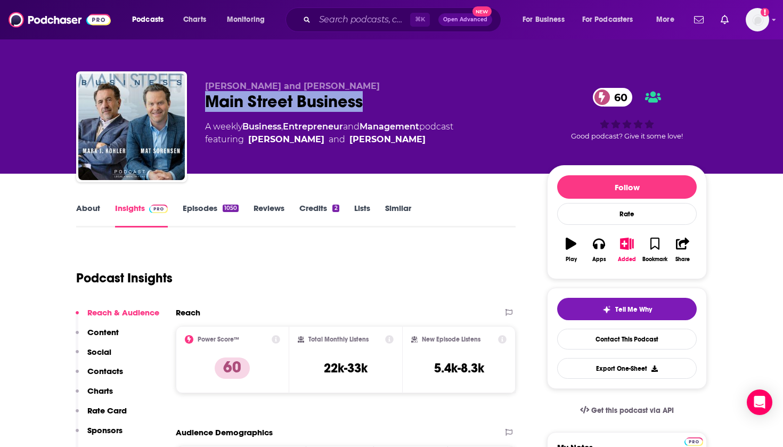
drag, startPoint x: 380, startPoint y: 105, endPoint x: 203, endPoint y: 103, distance: 177.4
click at [203, 103] on div "[PERSON_NAME] and [PERSON_NAME] Main Street Business 60 A weekly Business , Ent…" at bounding box center [391, 128] width 631 height 115
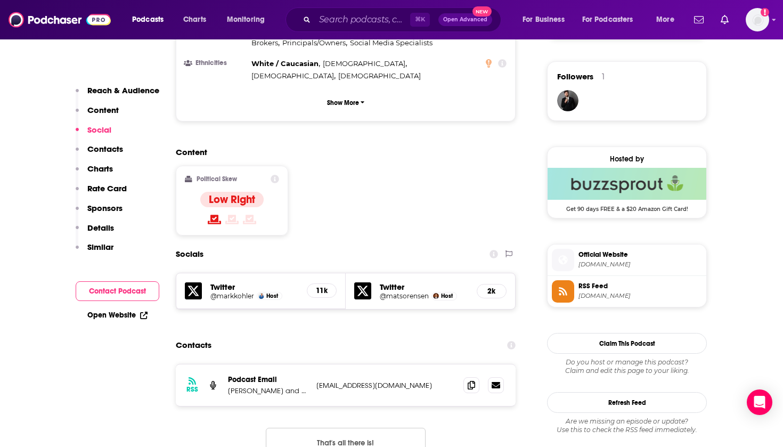
scroll to position [809, 0]
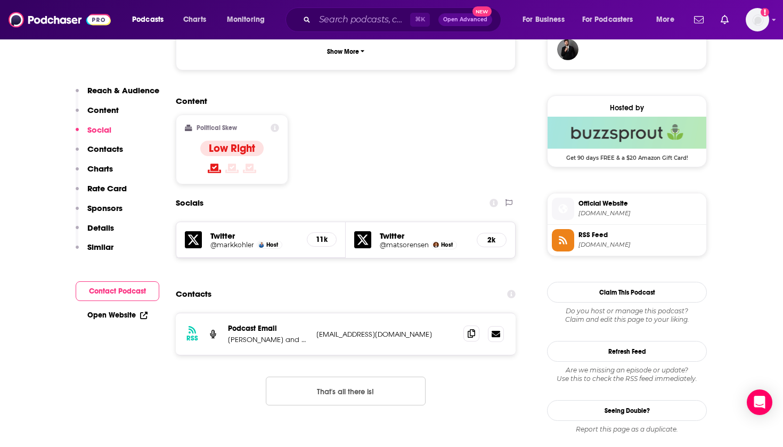
click at [473, 329] on icon at bounding box center [471, 333] width 7 height 9
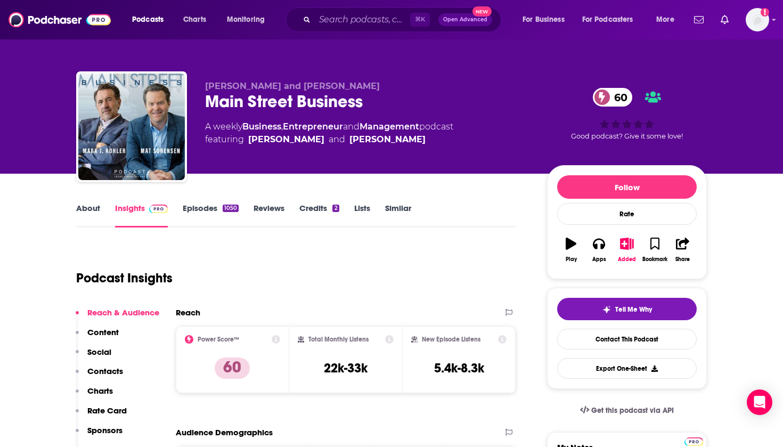
scroll to position [0, 0]
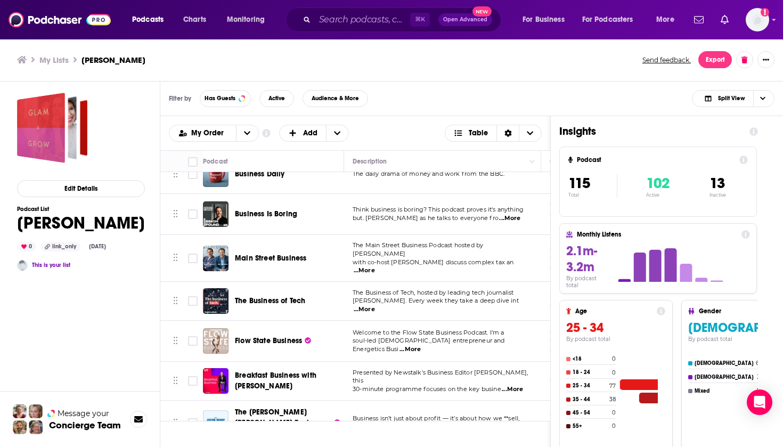
scroll to position [3315, 0]
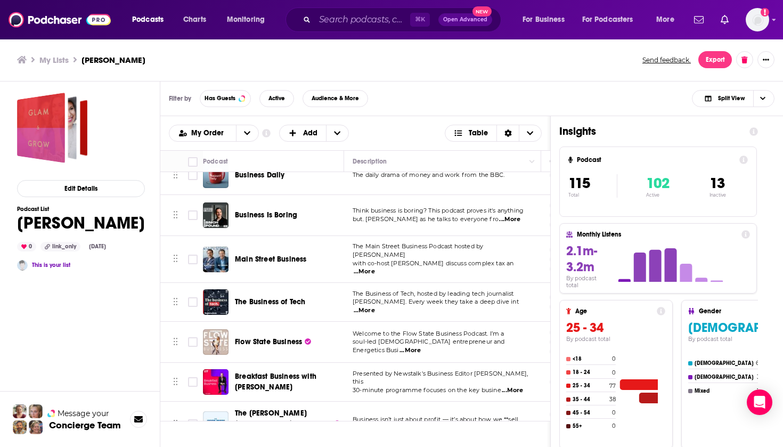
click at [281, 297] on span "The Business of Tech" at bounding box center [270, 301] width 70 height 9
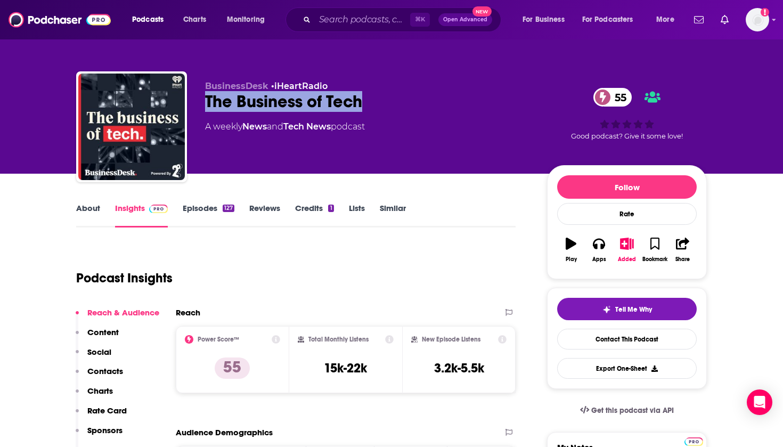
drag, startPoint x: 378, startPoint y: 104, endPoint x: 205, endPoint y: 104, distance: 172.6
click at [205, 104] on div "The Business of Tech 55" at bounding box center [367, 101] width 325 height 21
copy h2 "The Business of Tech"
click at [385, 0] on div "Podcasts Charts Monitoring ⌘ K Open Advanced New For Business For Podcasters Mo…" at bounding box center [391, 19] width 783 height 39
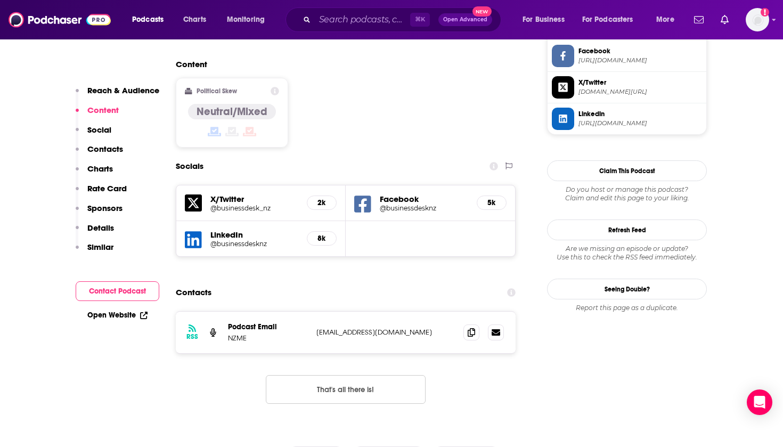
scroll to position [919, 0]
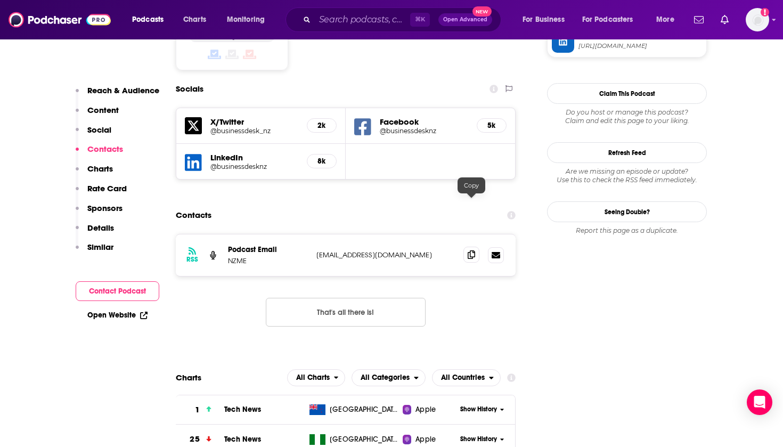
click at [473, 247] on span at bounding box center [472, 255] width 16 height 16
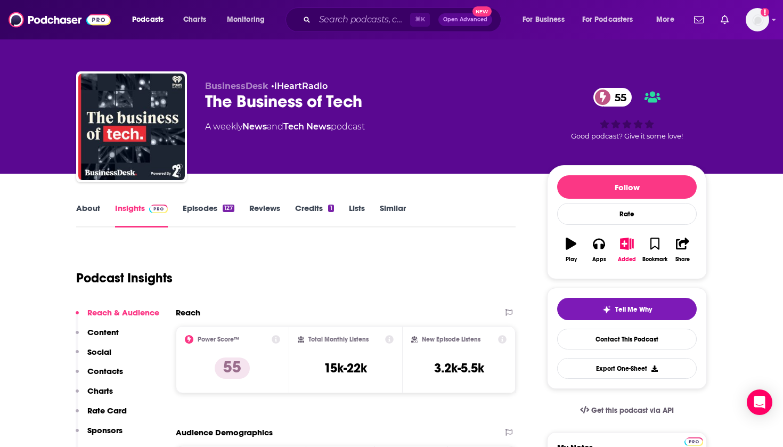
scroll to position [0, 0]
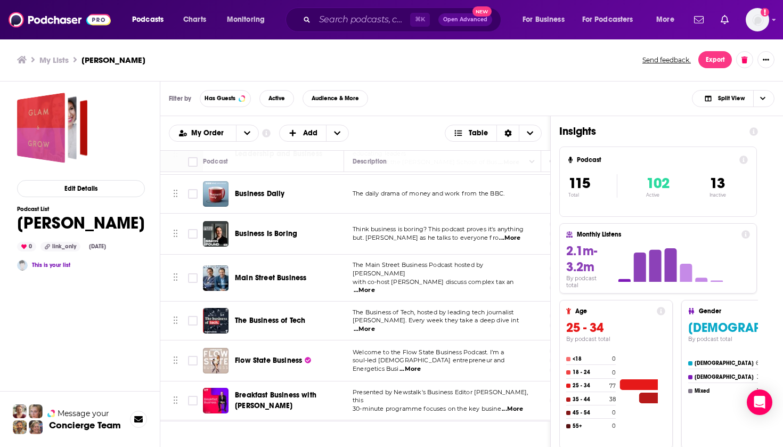
scroll to position [3291, 0]
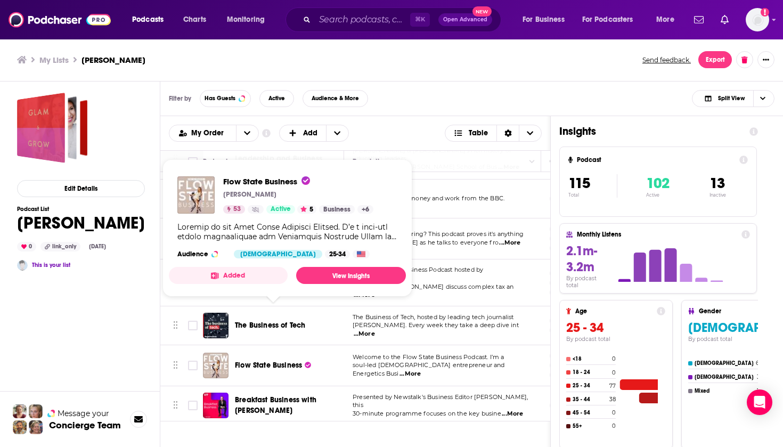
click at [271, 360] on span "Flow State Business" at bounding box center [268, 365] width 67 height 11
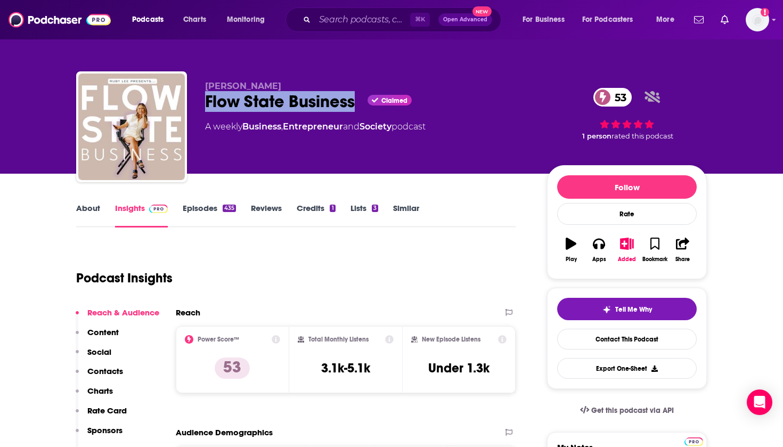
drag, startPoint x: 356, startPoint y: 109, endPoint x: 206, endPoint y: 102, distance: 151.0
click at [206, 102] on div "Flow State Business Claimed 53" at bounding box center [367, 101] width 325 height 21
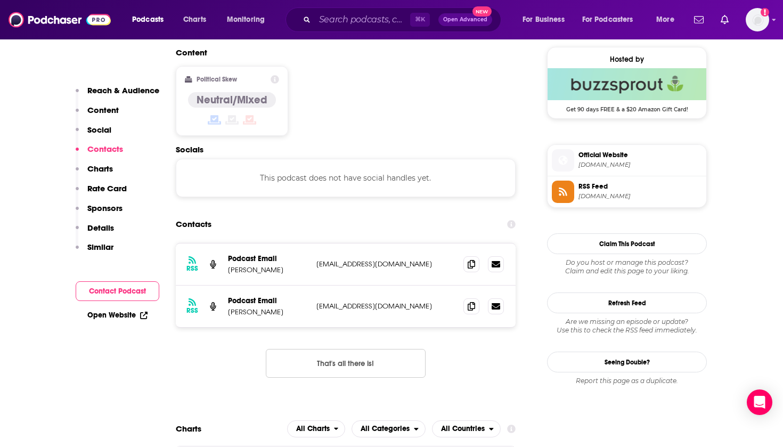
scroll to position [862, 0]
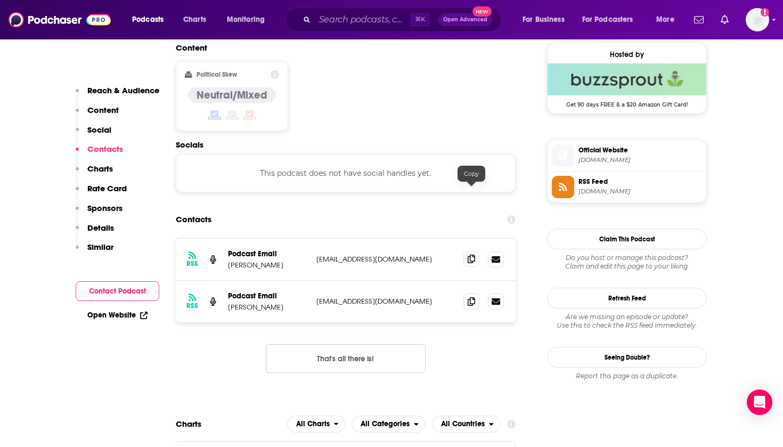
click at [474, 255] on icon at bounding box center [471, 259] width 7 height 9
click at [476, 293] on span at bounding box center [472, 301] width 16 height 16
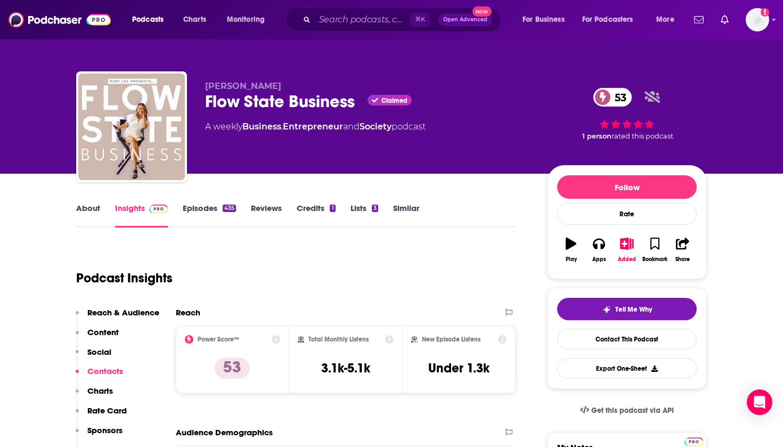
scroll to position [0, 0]
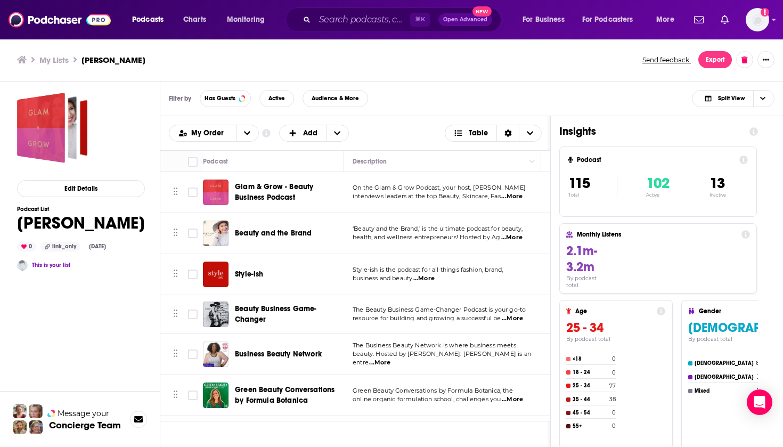
scroll to position [1566, 0]
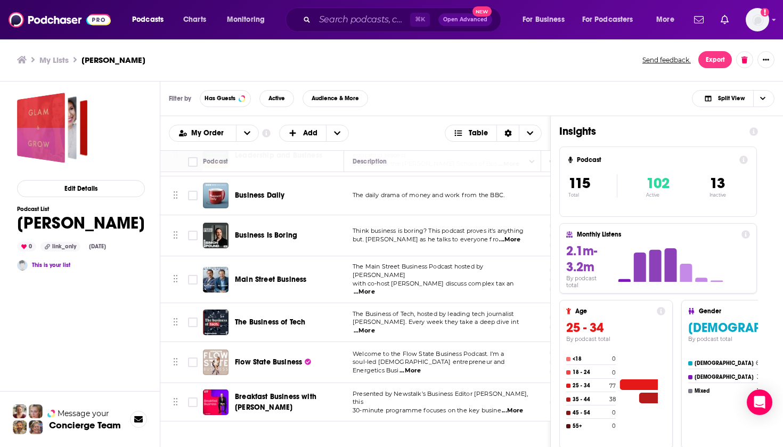
scroll to position [3299, 0]
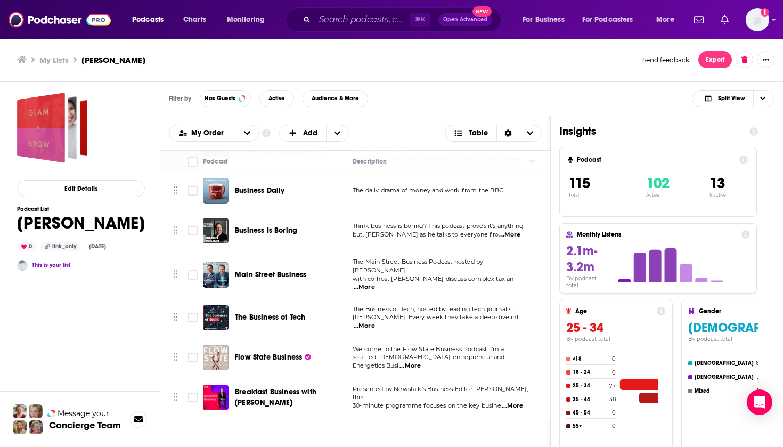
click at [279, 387] on span "Breakfast Business with [PERSON_NAME]" at bounding box center [276, 397] width 82 height 20
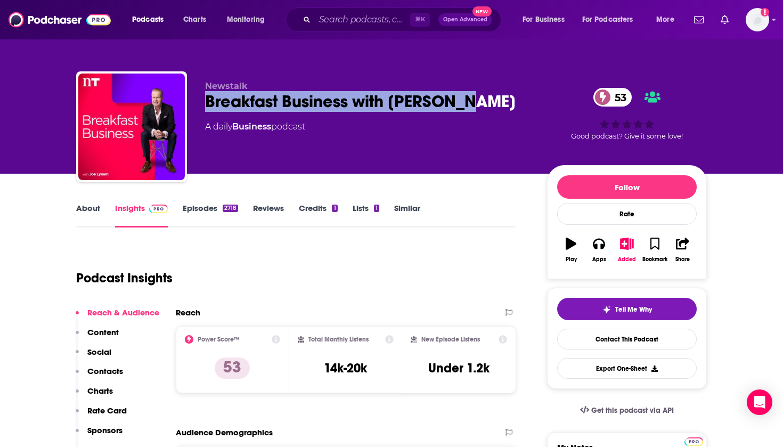
drag, startPoint x: 507, startPoint y: 109, endPoint x: 204, endPoint y: 104, distance: 302.7
click at [204, 104] on div "Newstalk Breakfast Business with [PERSON_NAME] 53 A daily Business podcast 53 G…" at bounding box center [391, 128] width 631 height 115
copy h2 "Breakfast Business with [PERSON_NAME]"
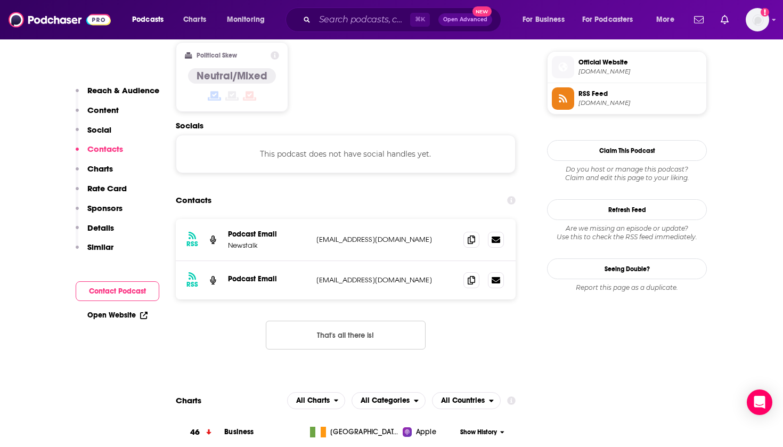
scroll to position [854, 0]
click at [471, 234] on icon at bounding box center [471, 238] width 7 height 9
click at [468, 275] on icon at bounding box center [471, 279] width 7 height 9
